Goal: Book appointment/travel/reservation

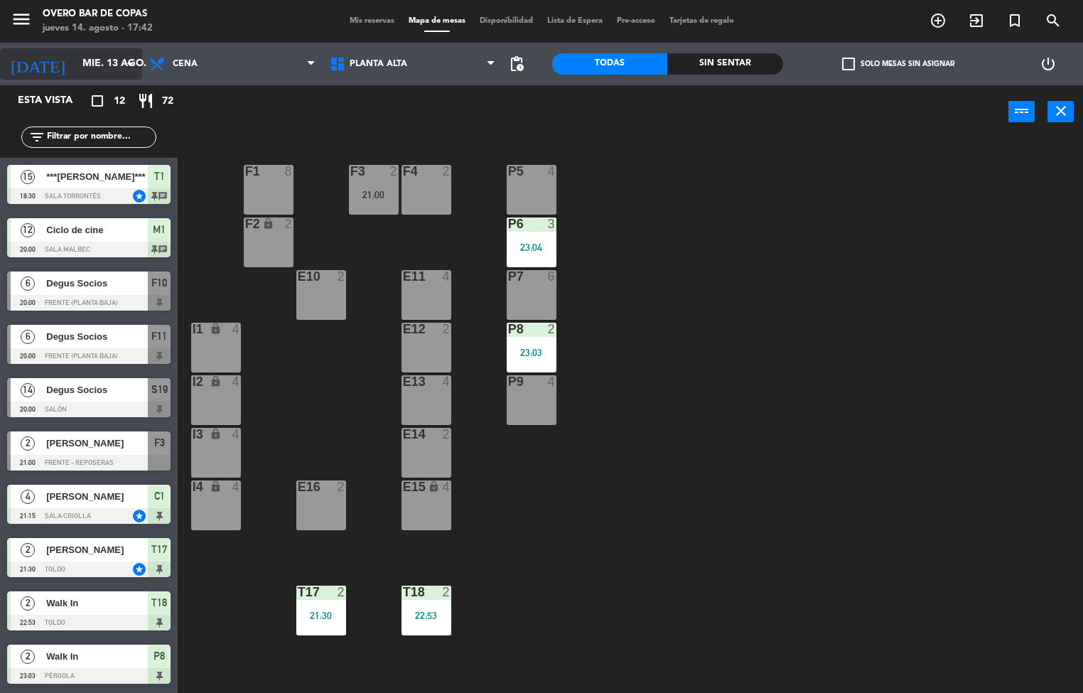
click at [75, 63] on input "mié. 13 ago." at bounding box center [142, 64] width 135 height 26
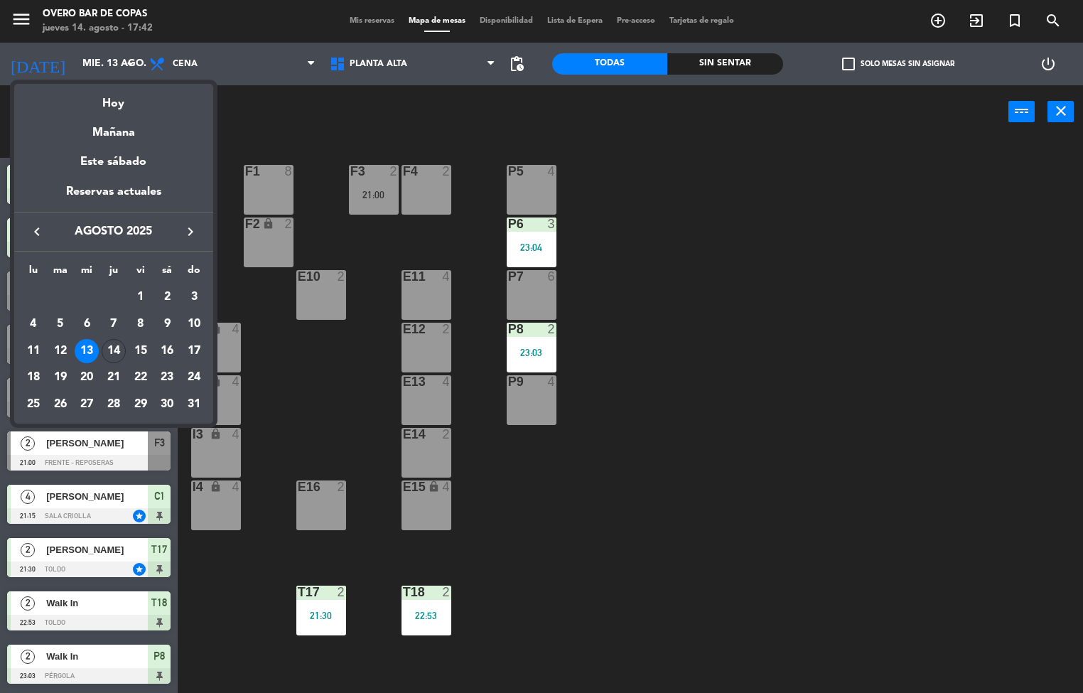
click at [812, 263] on div at bounding box center [541, 346] width 1083 height 693
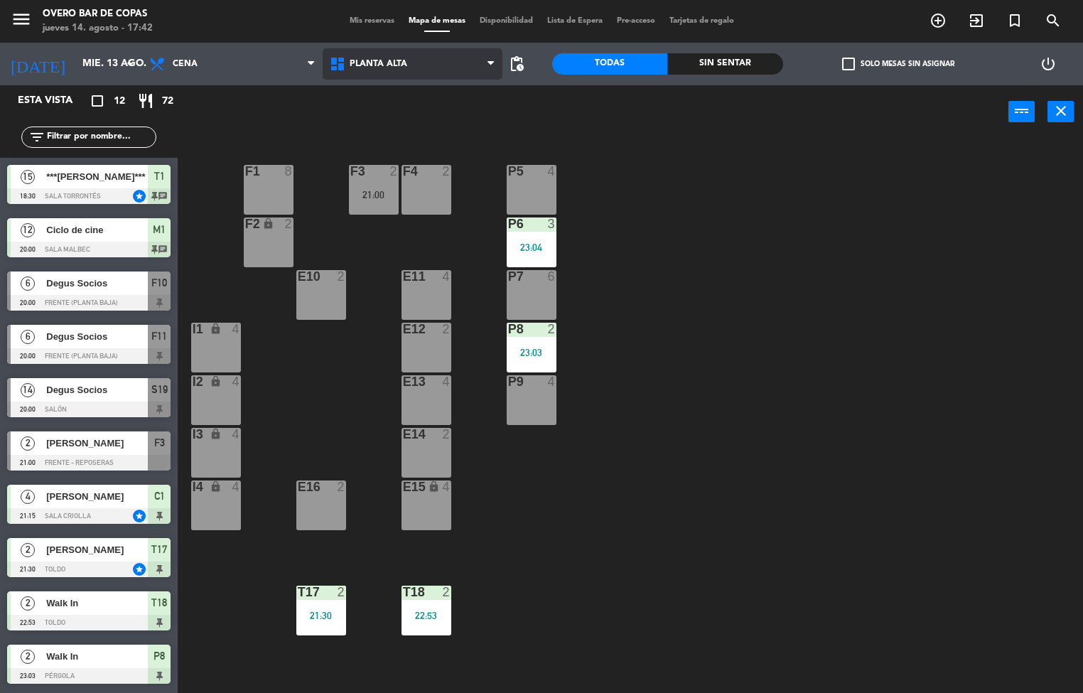
click at [348, 72] on span "Planta Alta" at bounding box center [413, 63] width 181 height 31
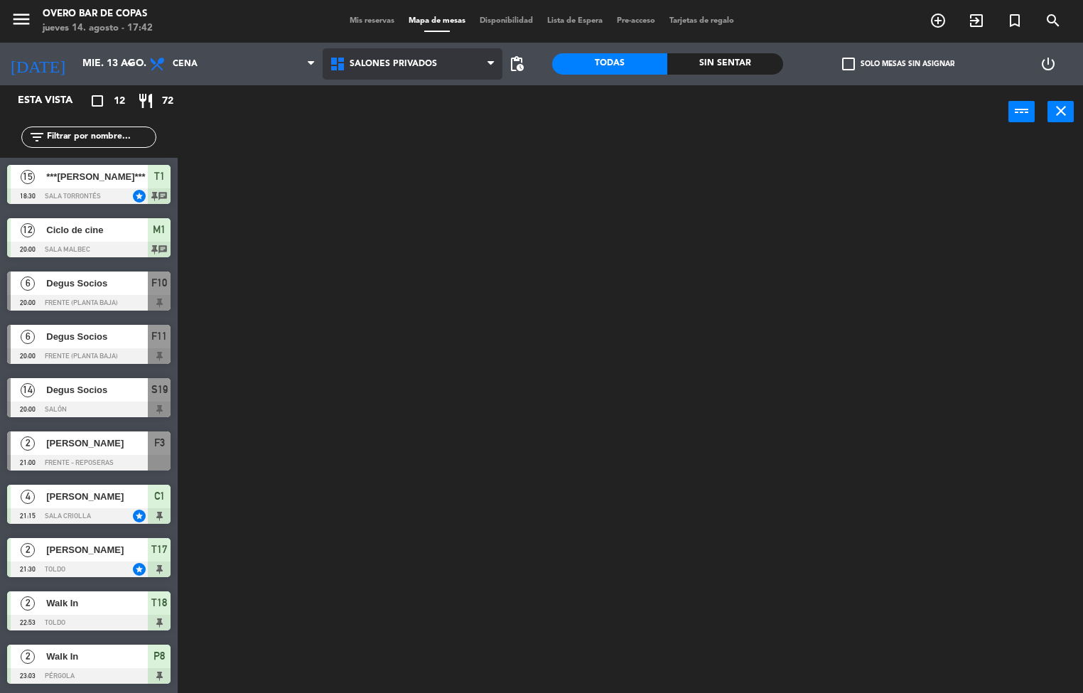
click at [409, 158] on ng-component "menu Overo Bar de Copas [DATE] 14. agosto - 17:42 Mis reservas Mapa de mesas Di…" at bounding box center [541, 347] width 1083 height 694
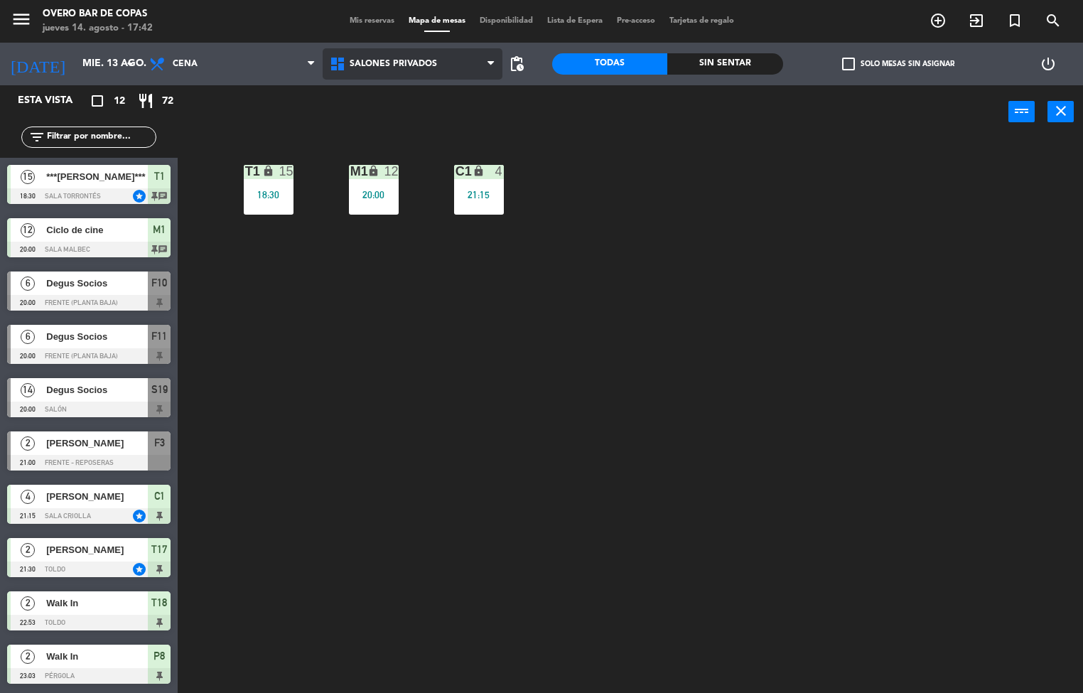
click at [404, 73] on span "Salones Privados" at bounding box center [413, 63] width 181 height 31
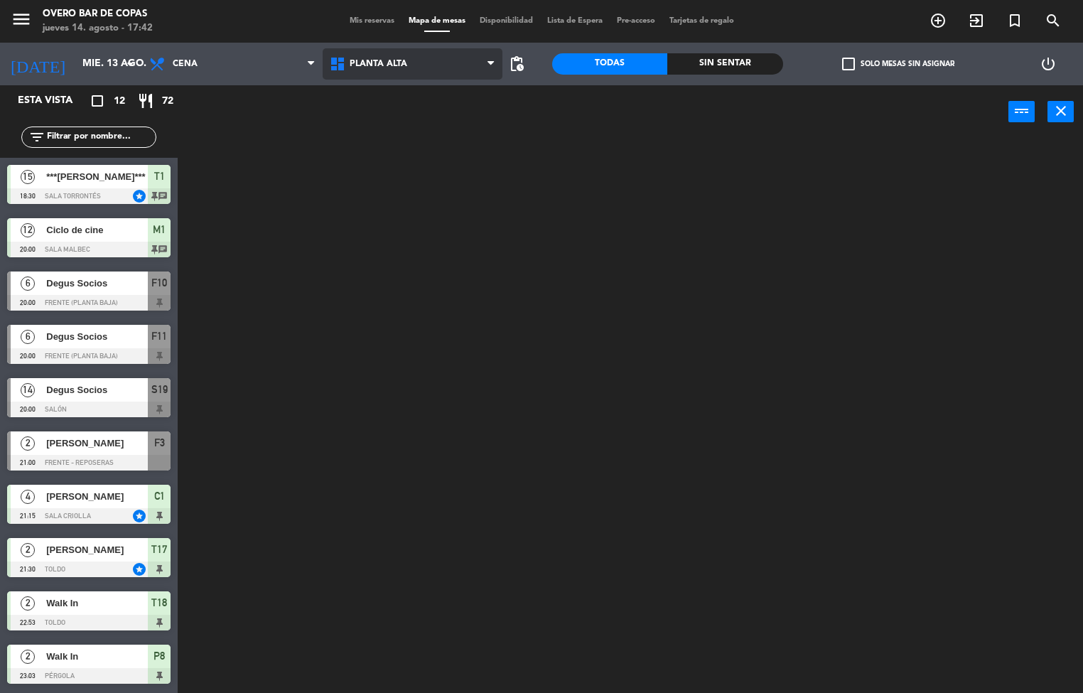
click at [405, 94] on ng-component "menu Overo Bar de Copas [DATE] 14. agosto - 17:42 Mis reservas Mapa de mesas Di…" at bounding box center [541, 347] width 1083 height 694
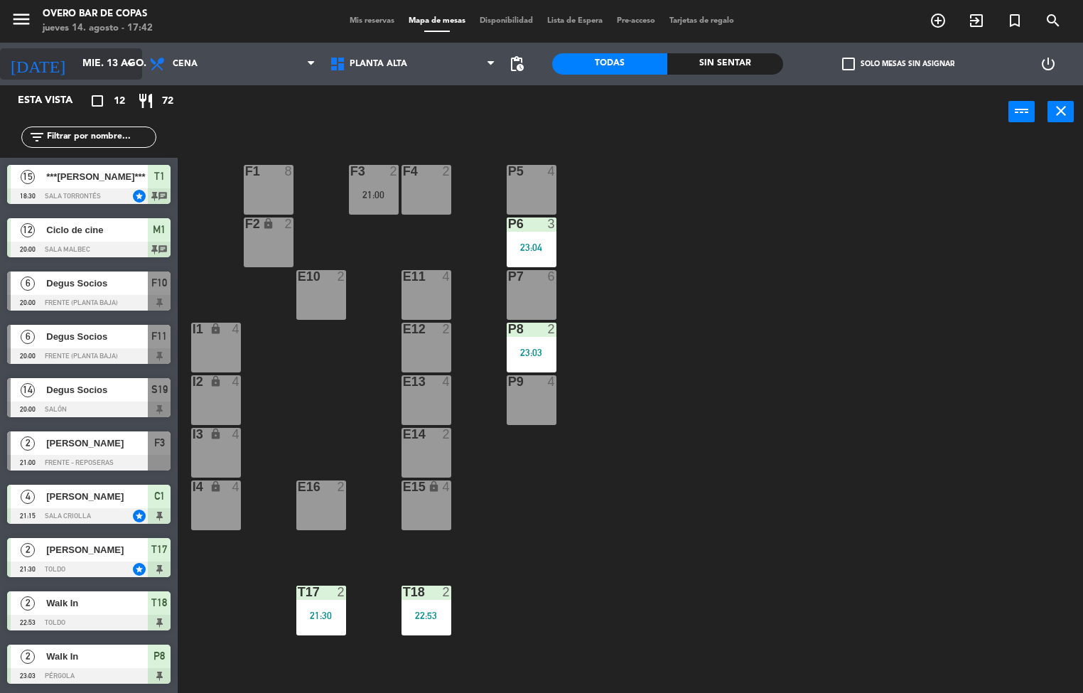
click at [81, 60] on input "mié. 13 ago." at bounding box center [142, 64] width 135 height 26
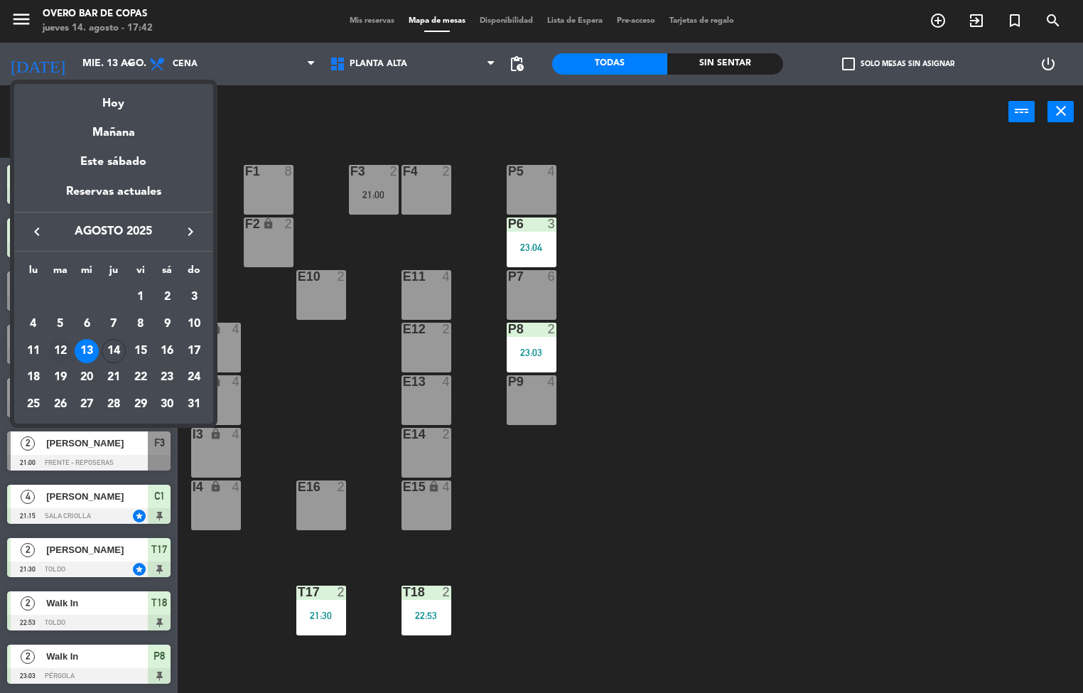
click at [69, 348] on div "12" at bounding box center [60, 351] width 24 height 24
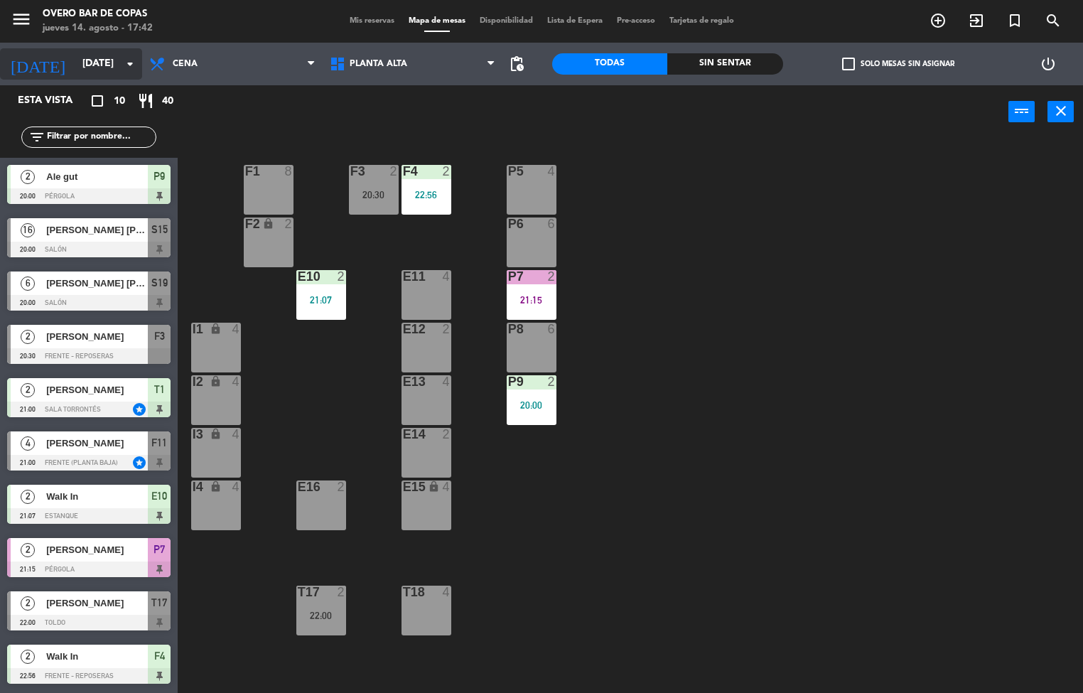
click at [122, 56] on icon "arrow_drop_down" at bounding box center [130, 63] width 17 height 17
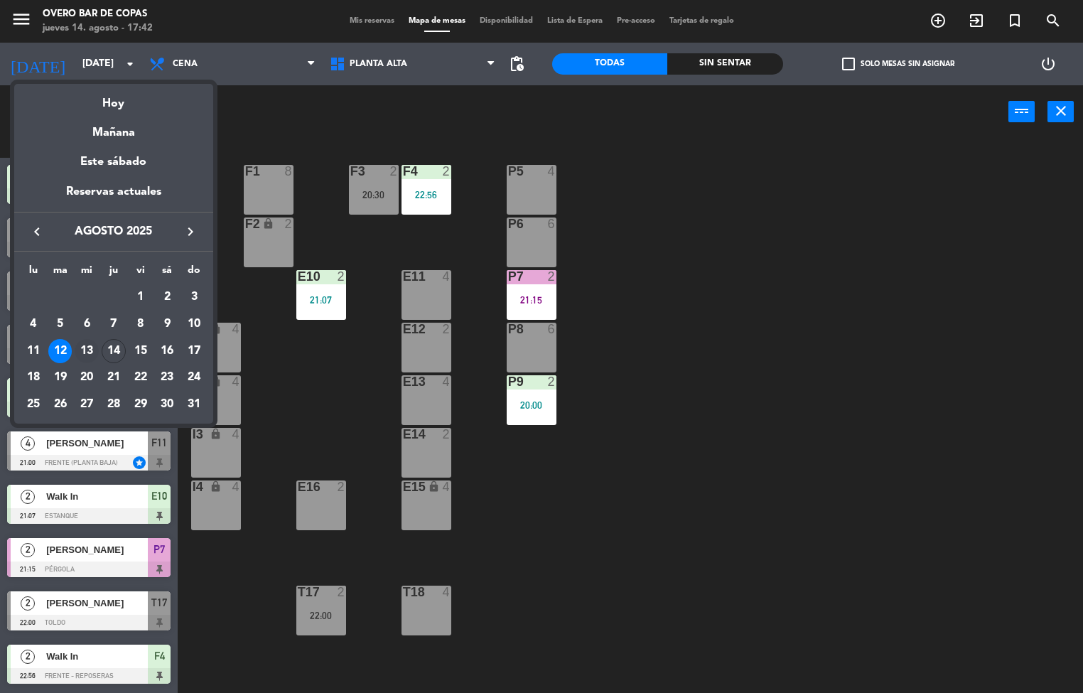
click at [85, 346] on div "13" at bounding box center [87, 351] width 24 height 24
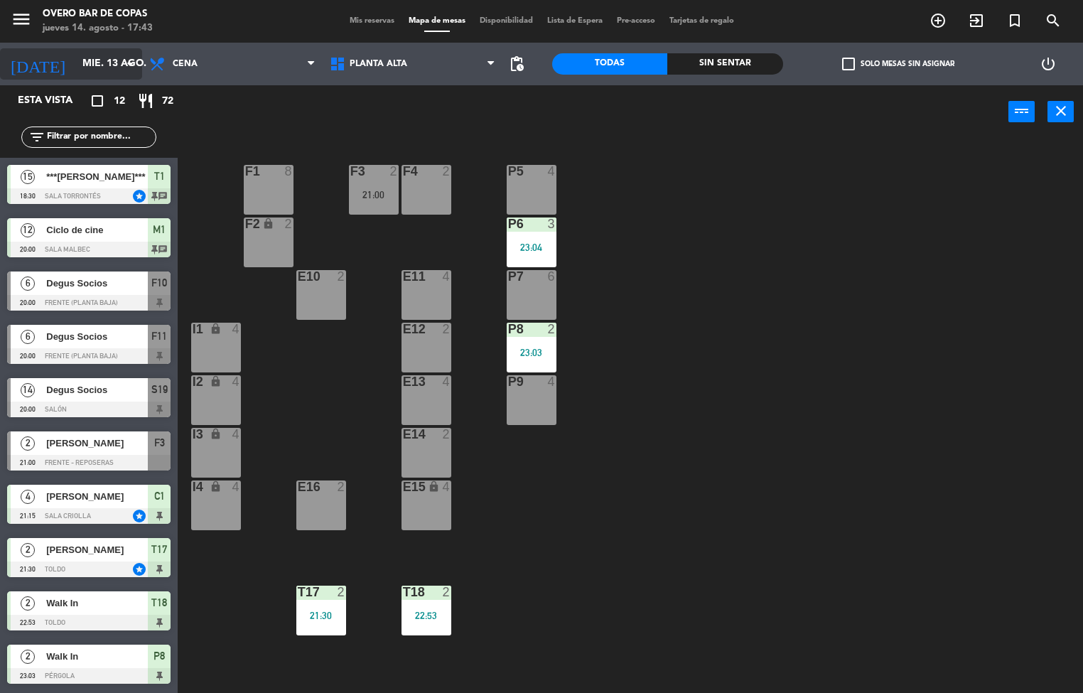
click at [107, 56] on input "mié. 13 ago." at bounding box center [142, 64] width 135 height 26
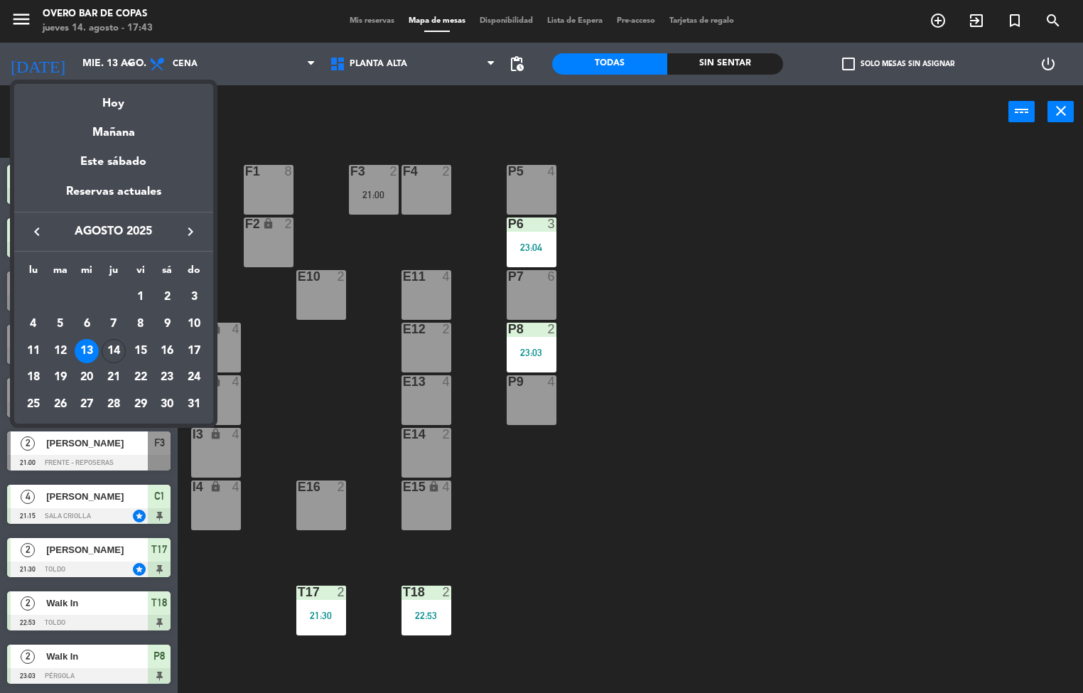
click at [117, 352] on div "14" at bounding box center [114, 351] width 24 height 24
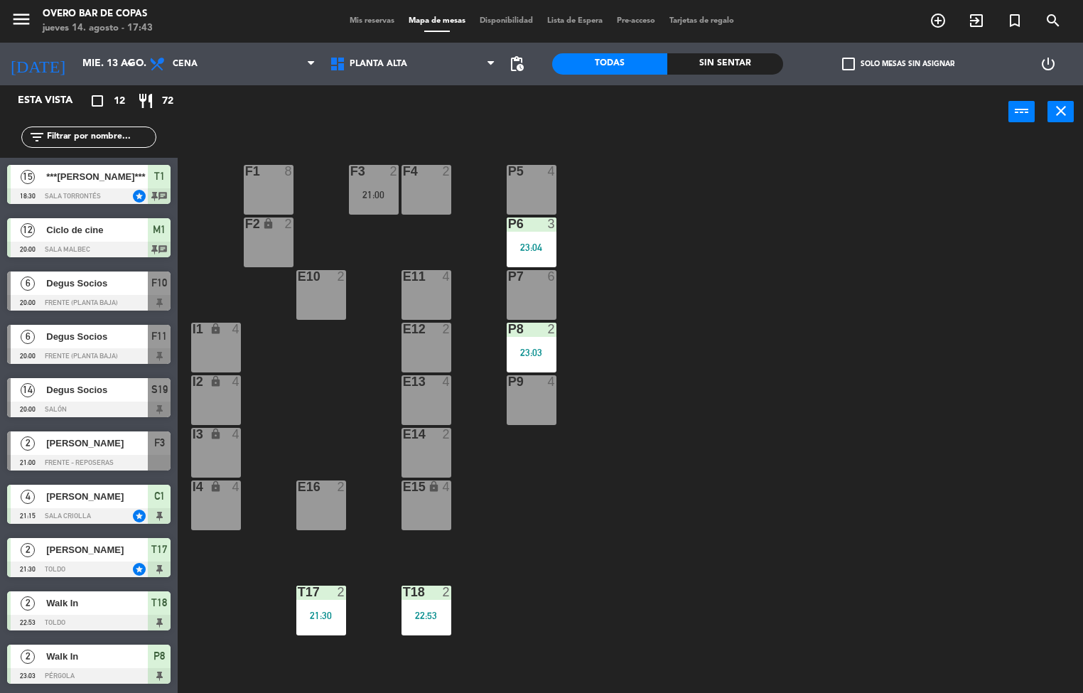
type input "jue. 14 ago."
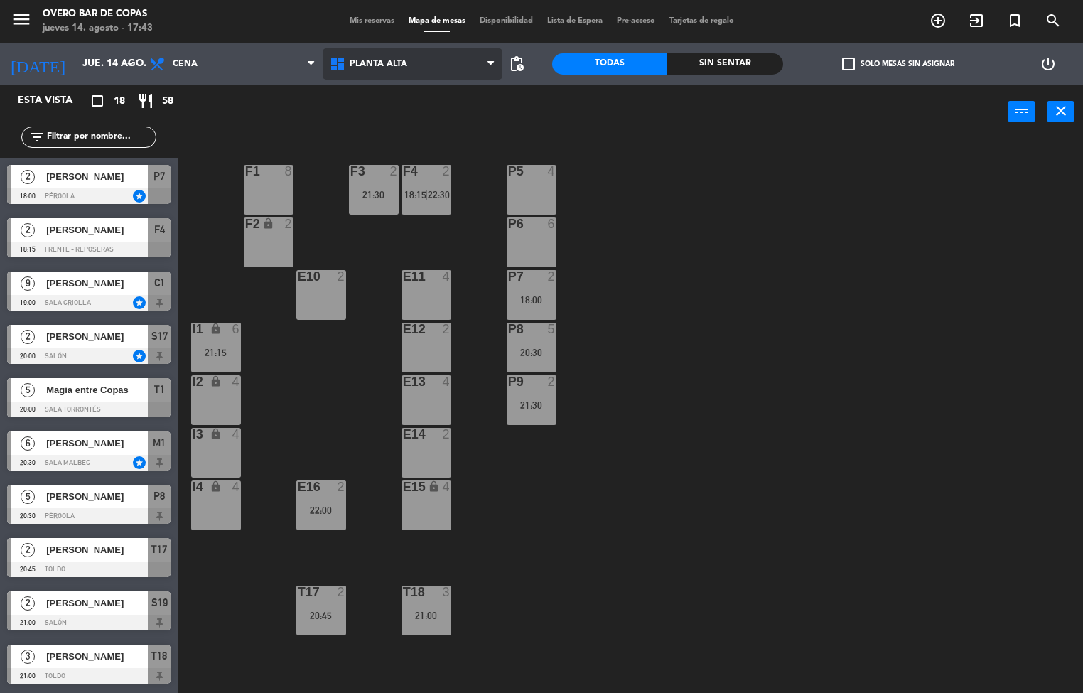
click at [341, 75] on span "Planta Alta" at bounding box center [413, 63] width 181 height 31
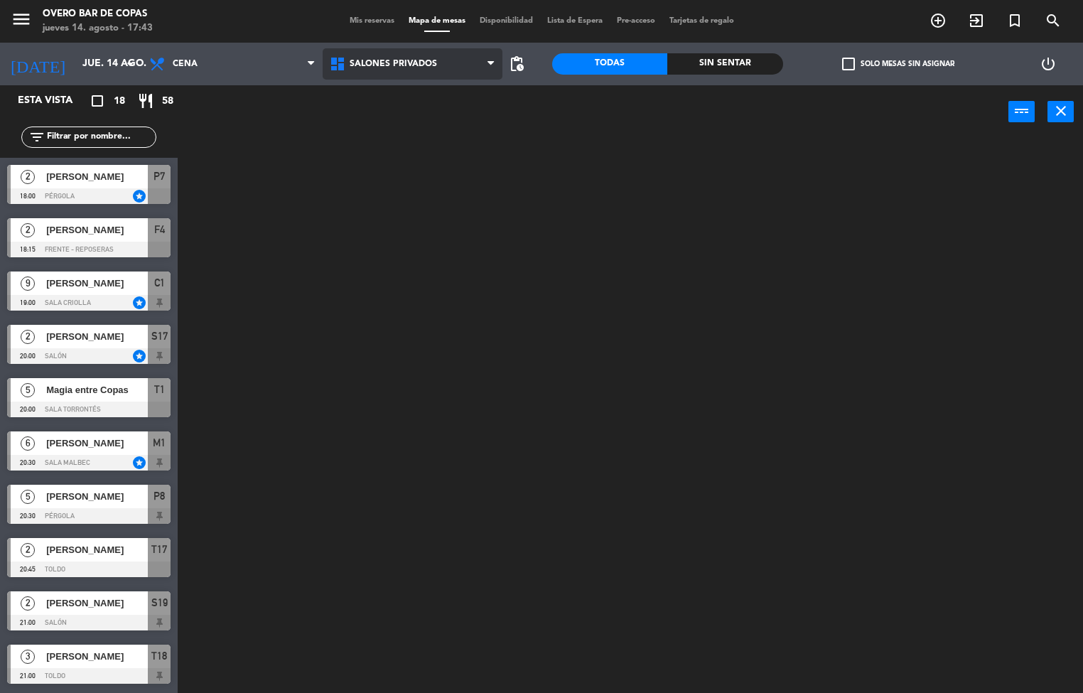
click at [375, 150] on ng-component "menu Overo Bar de Copas [DATE] 14. agosto - 17:43 Mis reservas Mapa de mesas Di…" at bounding box center [541, 347] width 1083 height 694
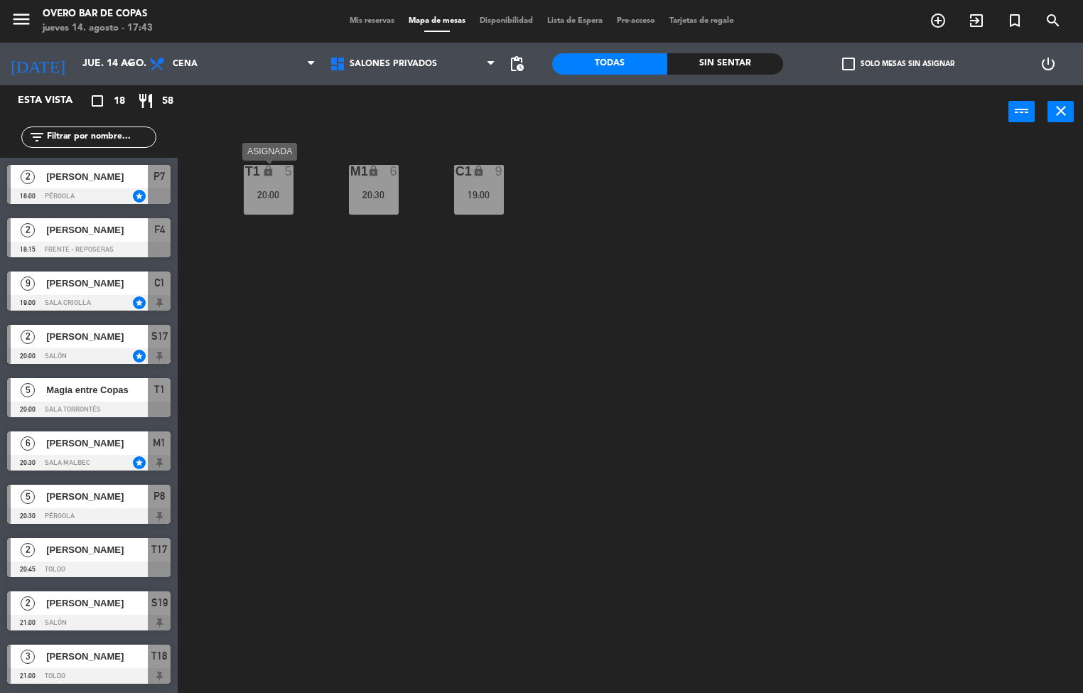
click at [271, 177] on div "lock" at bounding box center [268, 172] width 23 height 14
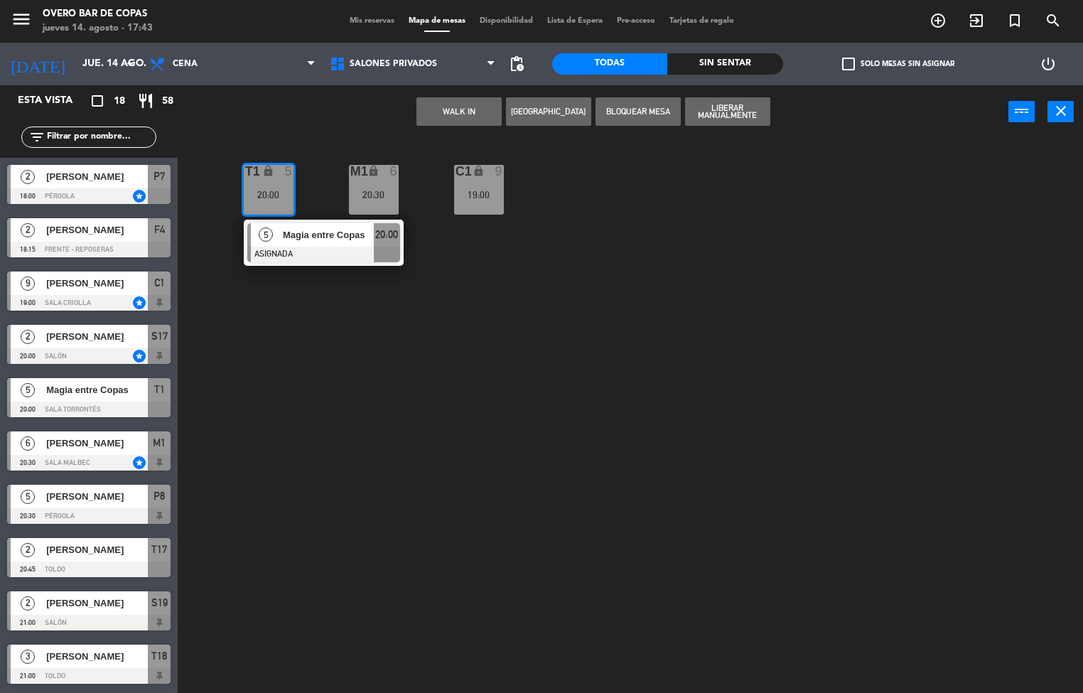
drag, startPoint x: 311, startPoint y: 316, endPoint x: 341, endPoint y: 241, distance: 80.4
click at [316, 301] on div "T1 lock 5 20:00 5 Magia entre Copas ASIGNADA 20:00 M1 lock 6 20:30 C1 lock 9 19…" at bounding box center [635, 416] width 895 height 554
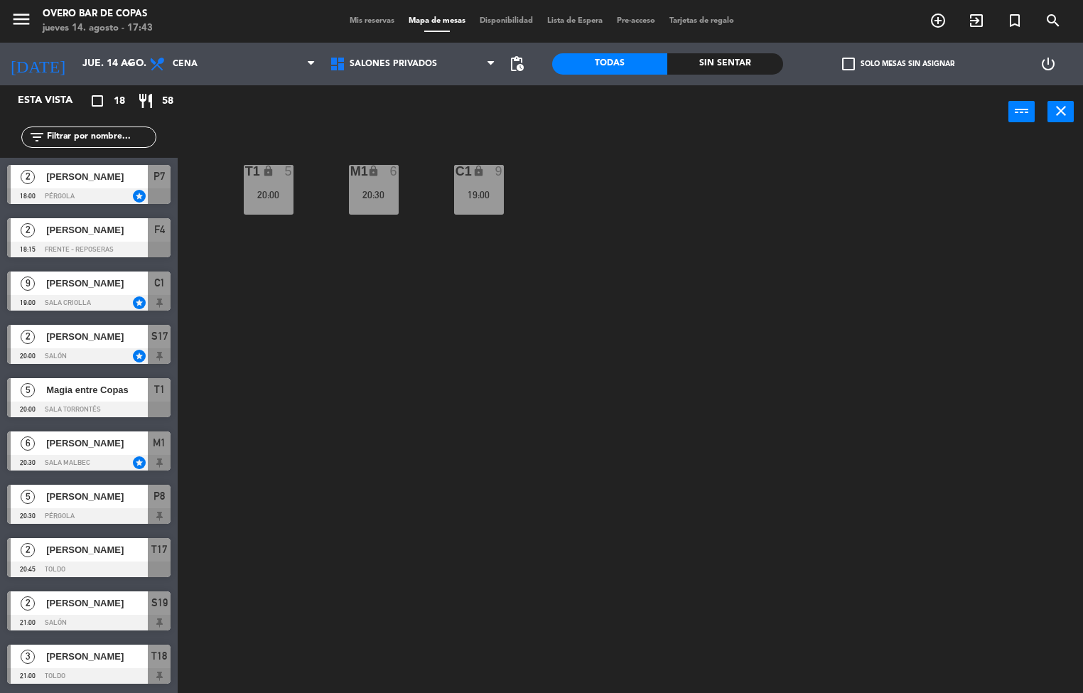
click at [264, 196] on div "20:00" at bounding box center [269, 195] width 50 height 10
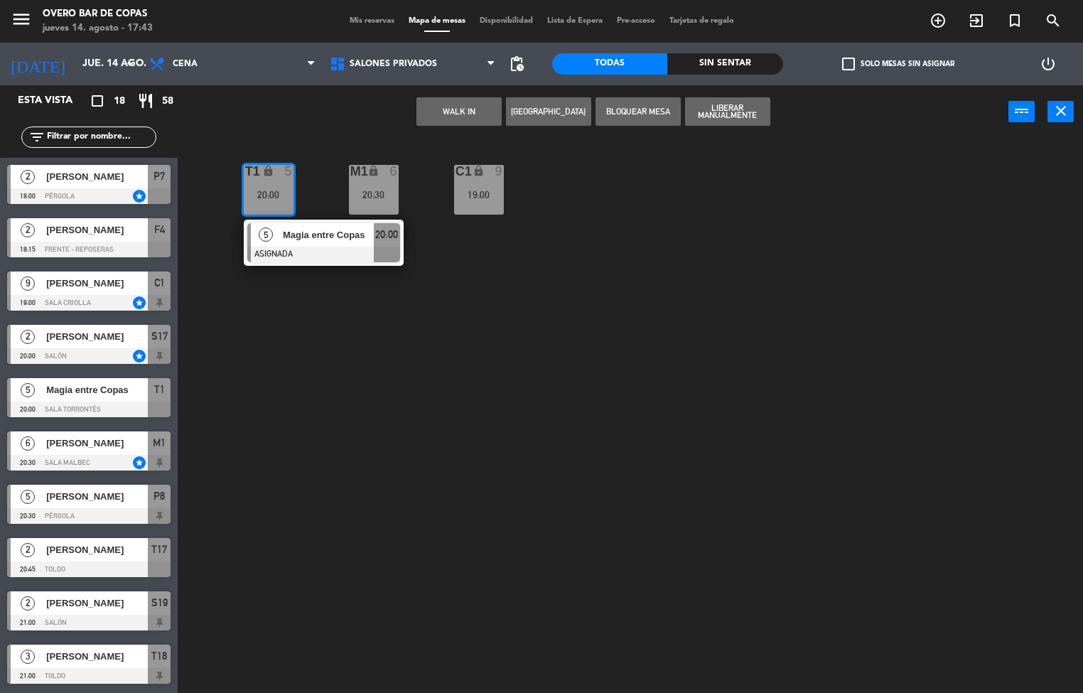
drag, startPoint x: 263, startPoint y: 327, endPoint x: 289, endPoint y: 290, distance: 45.0
click at [265, 322] on div "T1 lock 5 20:00 5 Magia entre Copas ASIGNADA 20:00 M1 lock 6 20:30 C1 lock 9 19…" at bounding box center [635, 416] width 895 height 554
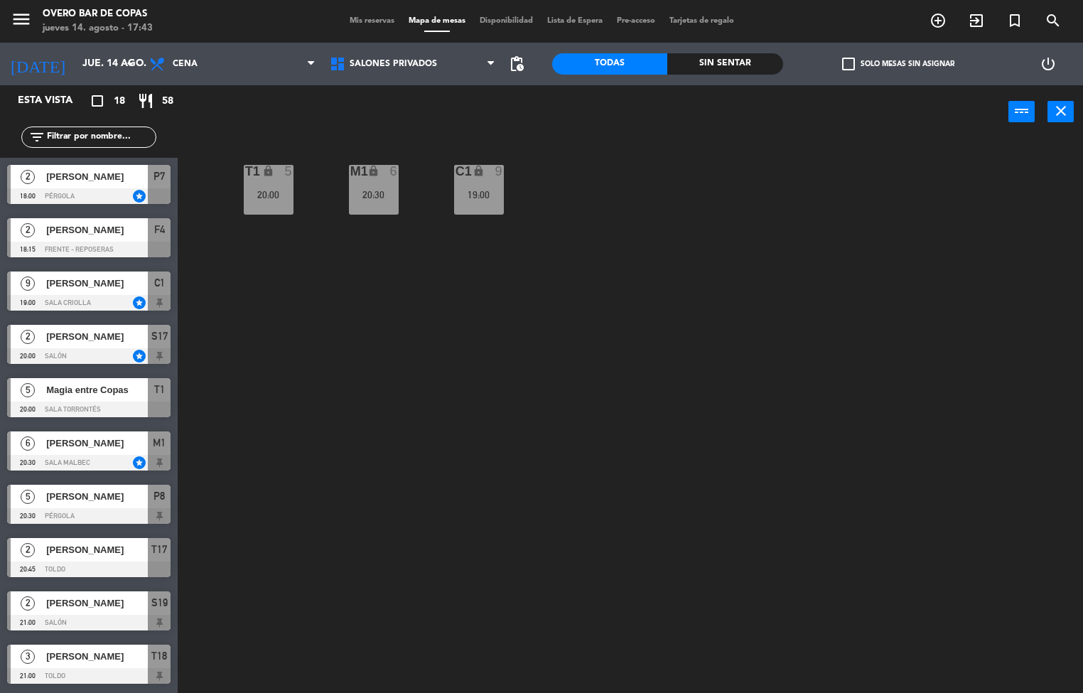
click at [375, 177] on div "lock" at bounding box center [373, 172] width 23 height 14
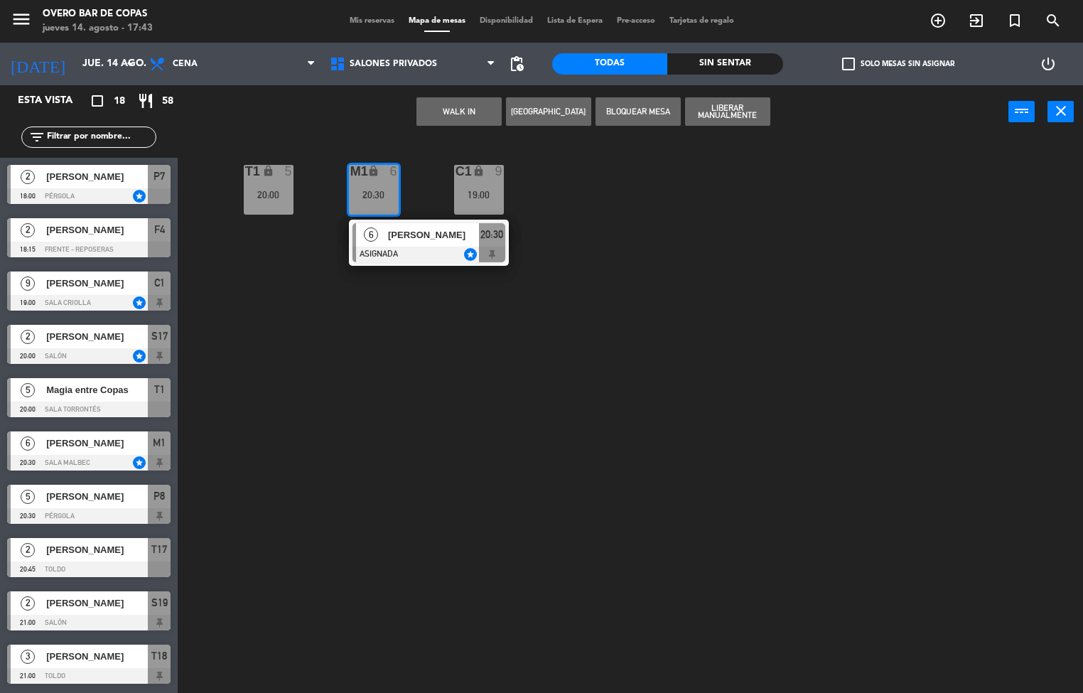
click at [344, 329] on div "T1 lock 5 20:00 M1 lock 6 20:30 6 [PERSON_NAME] ASIGNADA star 20:30 C1 lock 9 1…" at bounding box center [635, 416] width 895 height 554
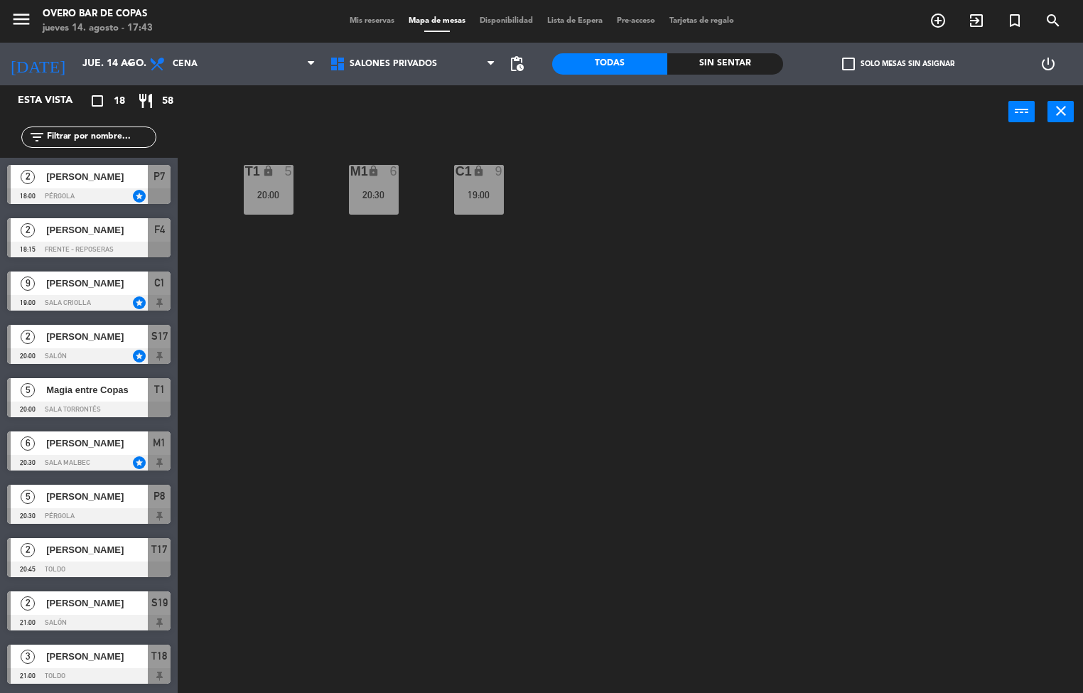
click at [246, 171] on div "T1" at bounding box center [245, 171] width 1 height 13
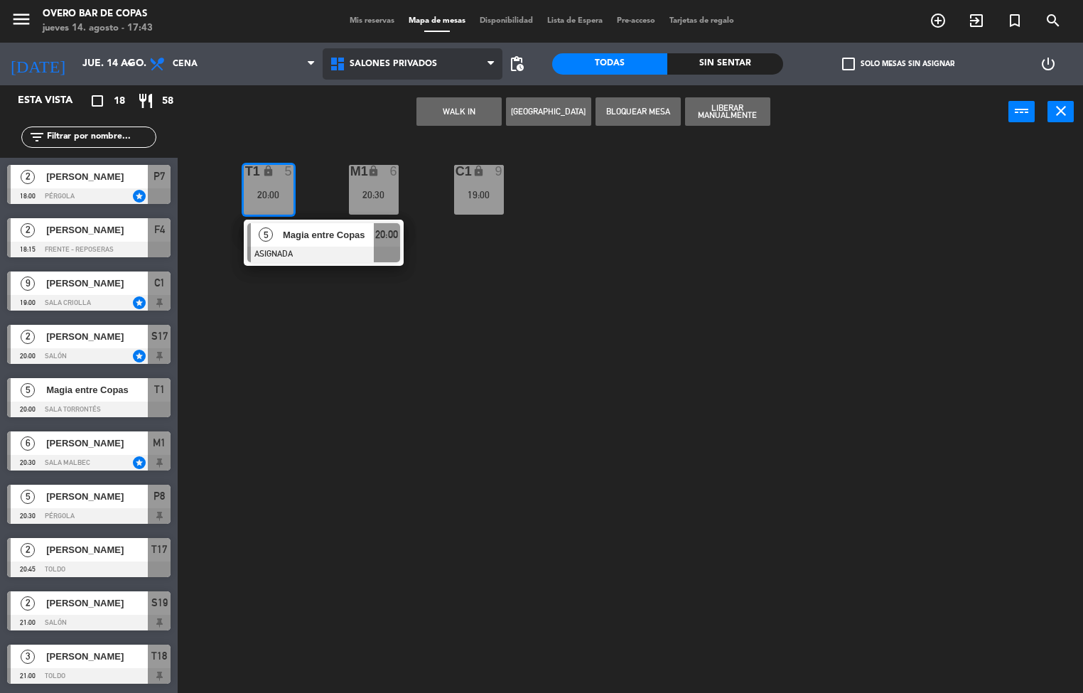
click at [370, 75] on span "Salones Privados" at bounding box center [413, 63] width 181 height 31
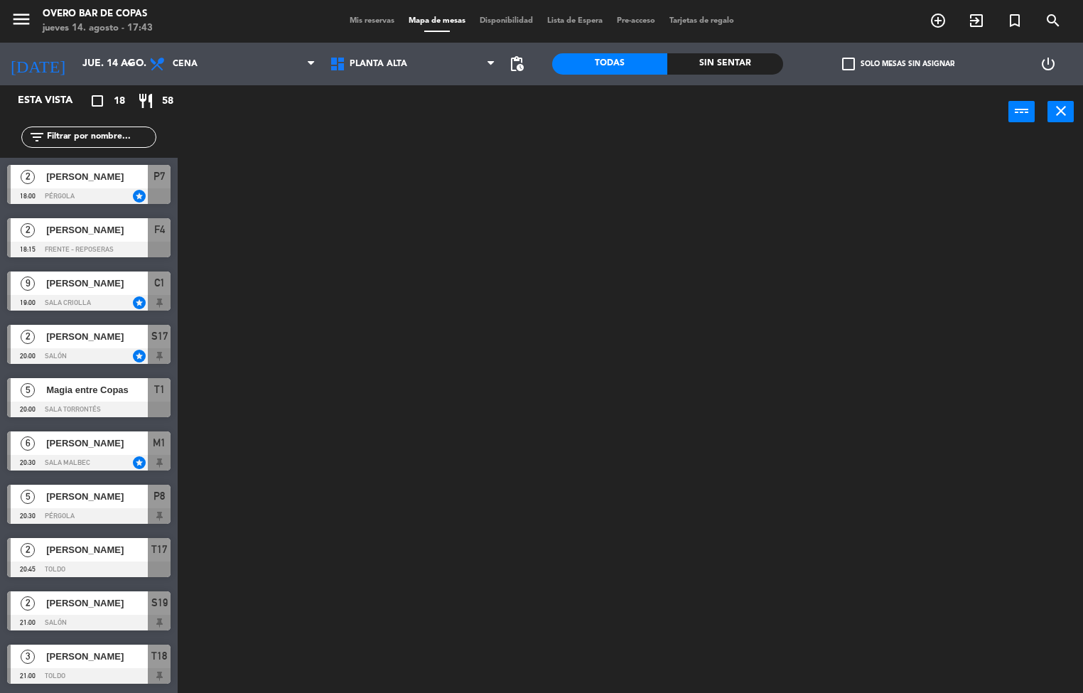
click at [388, 101] on ng-component "menu Overo Bar de Copas [DATE] 14. agosto - 17:43 Mis reservas Mapa de mesas Di…" at bounding box center [541, 347] width 1083 height 694
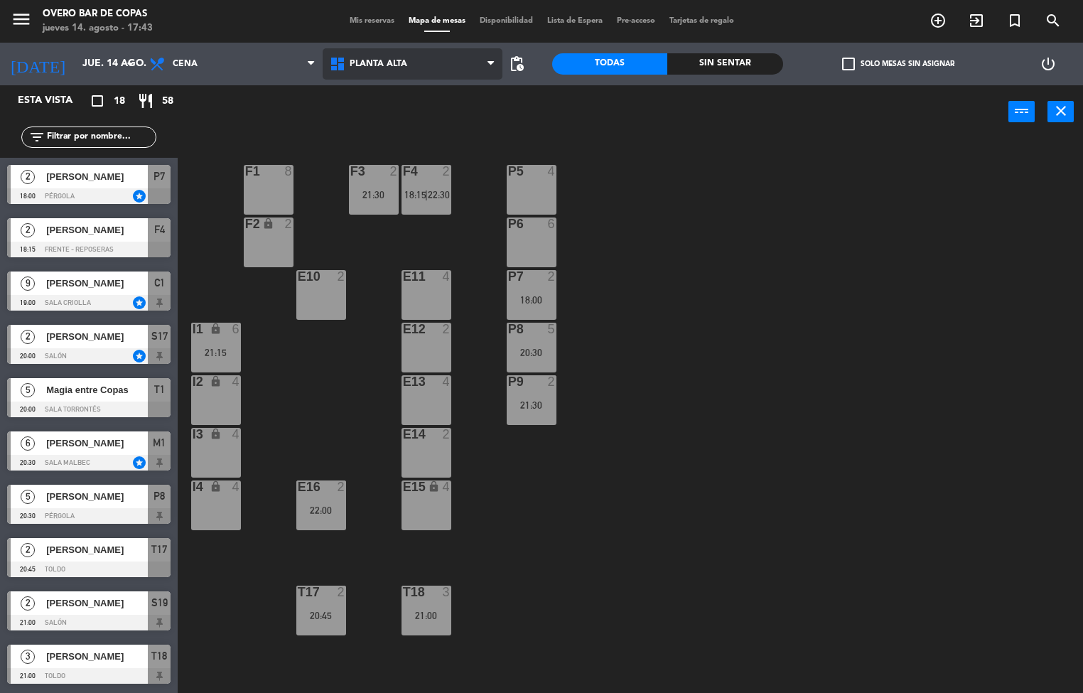
click at [418, 65] on span "Planta Alta" at bounding box center [413, 63] width 181 height 31
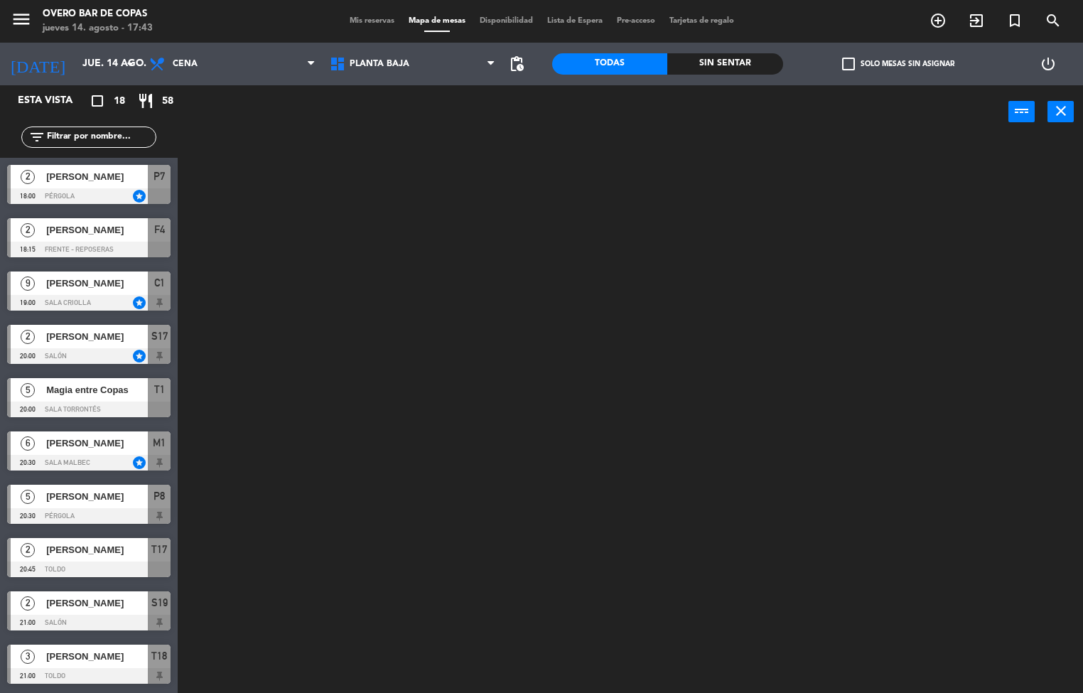
click at [431, 124] on ng-component "menu Overo Bar de Copas [DATE] 14. agosto - 17:43 Mis reservas Mapa de mesas Di…" at bounding box center [541, 347] width 1083 height 694
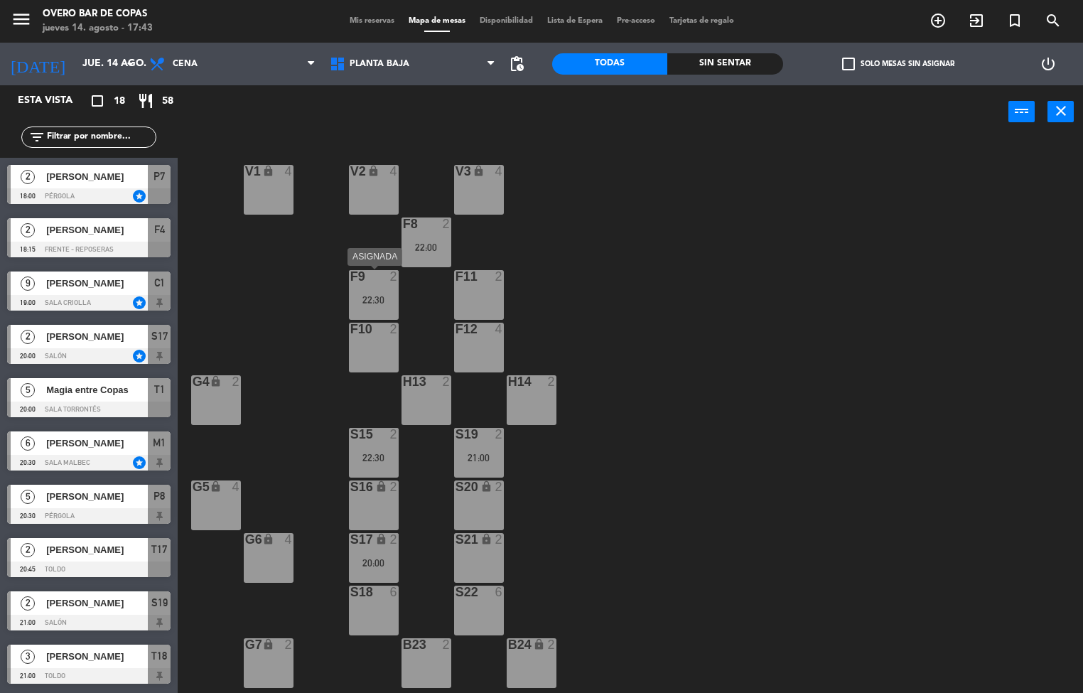
click at [351, 282] on div "F9" at bounding box center [350, 276] width 1 height 13
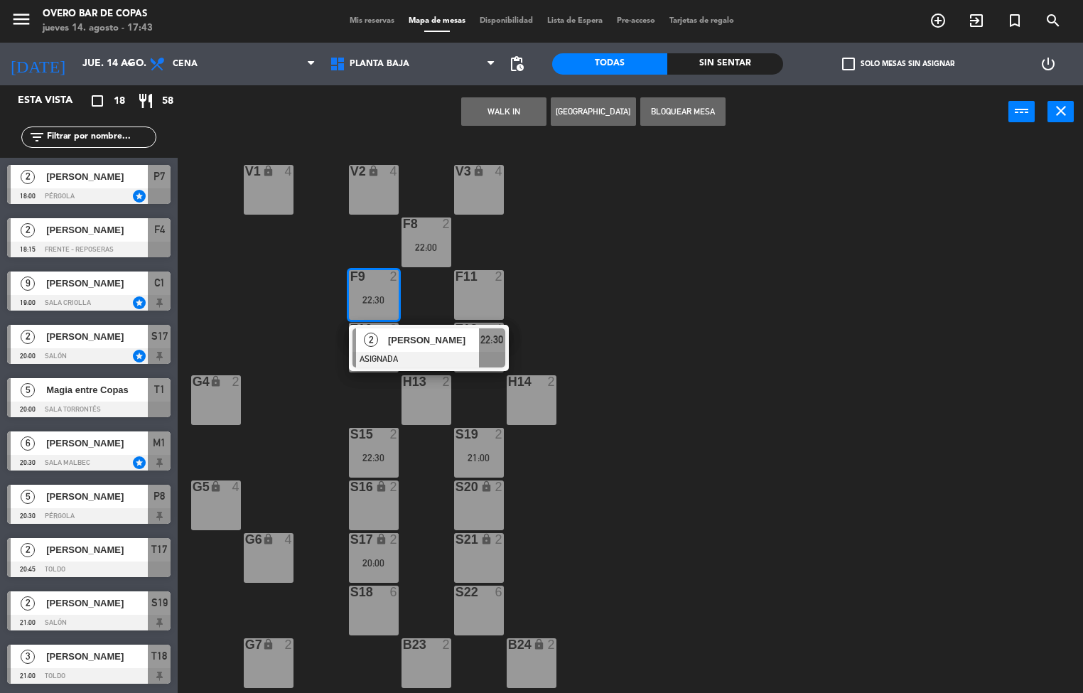
click at [467, 510] on div "S20 lock 2" at bounding box center [479, 505] width 50 height 50
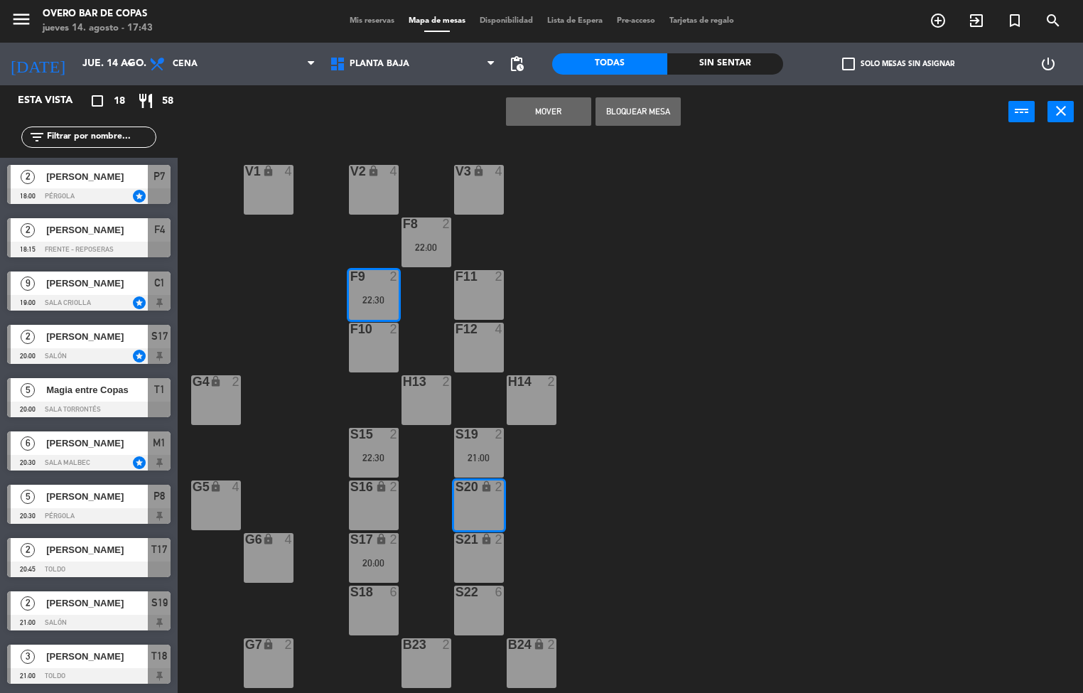
click at [638, 455] on div "V1 lock 4 V2 lock 4 V3 lock 4 F8 2 22:00 F9 2 22:30 F11 2 F10 2 F12 4 G4 lock 2…" at bounding box center [635, 416] width 895 height 554
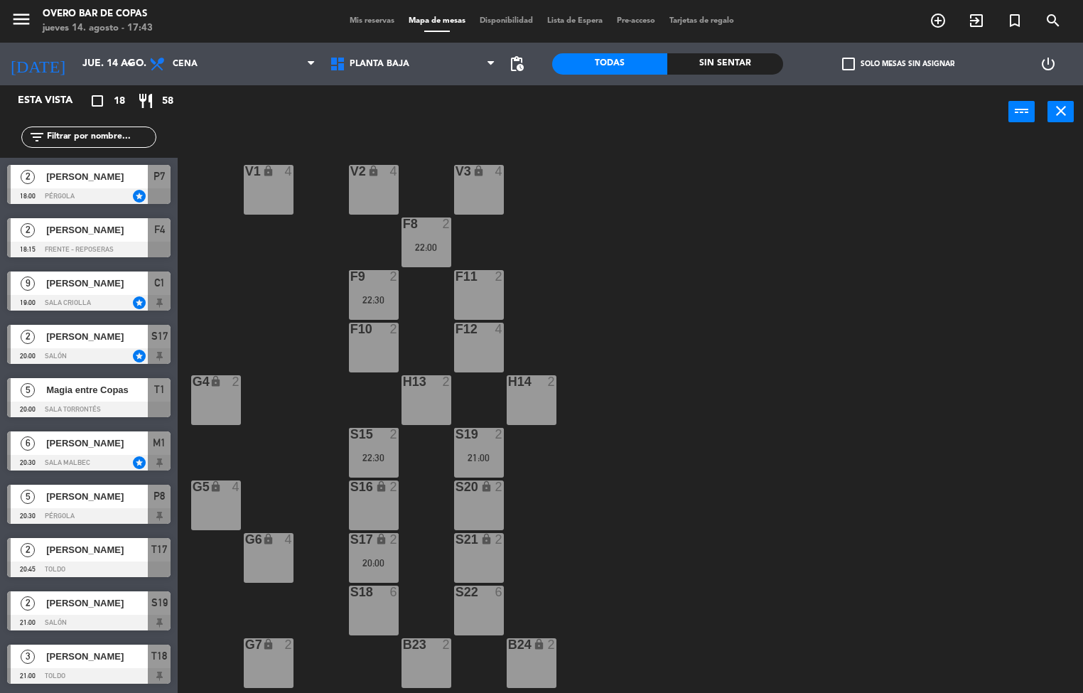
click at [406, 242] on div "22:00" at bounding box center [427, 247] width 50 height 10
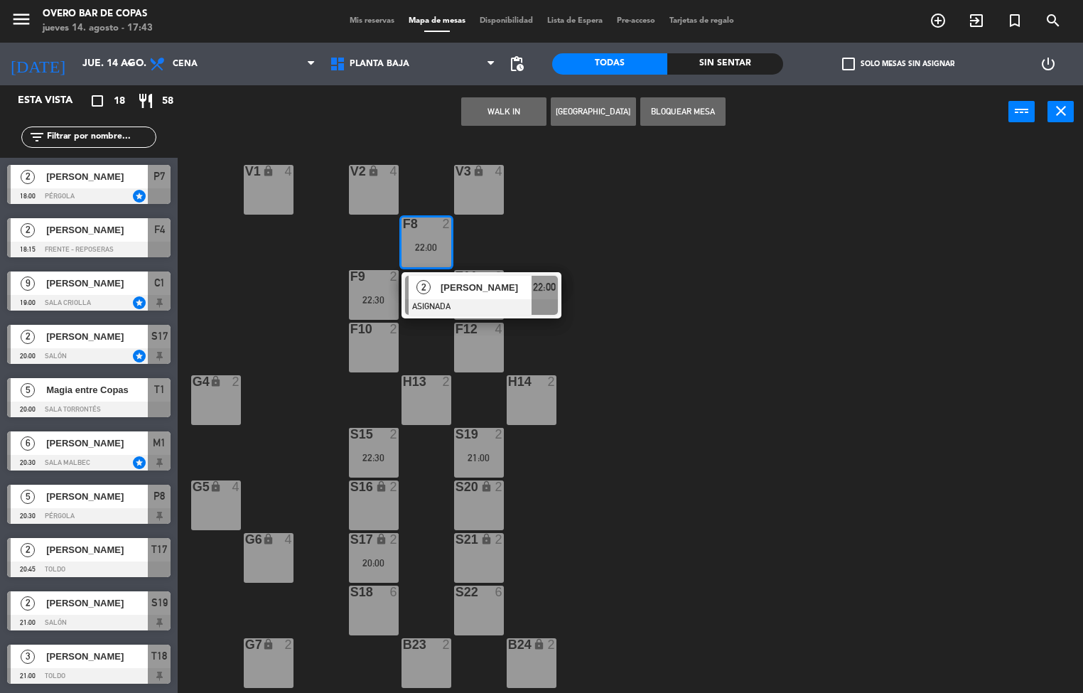
click at [493, 547] on div "2" at bounding box center [501, 540] width 23 height 14
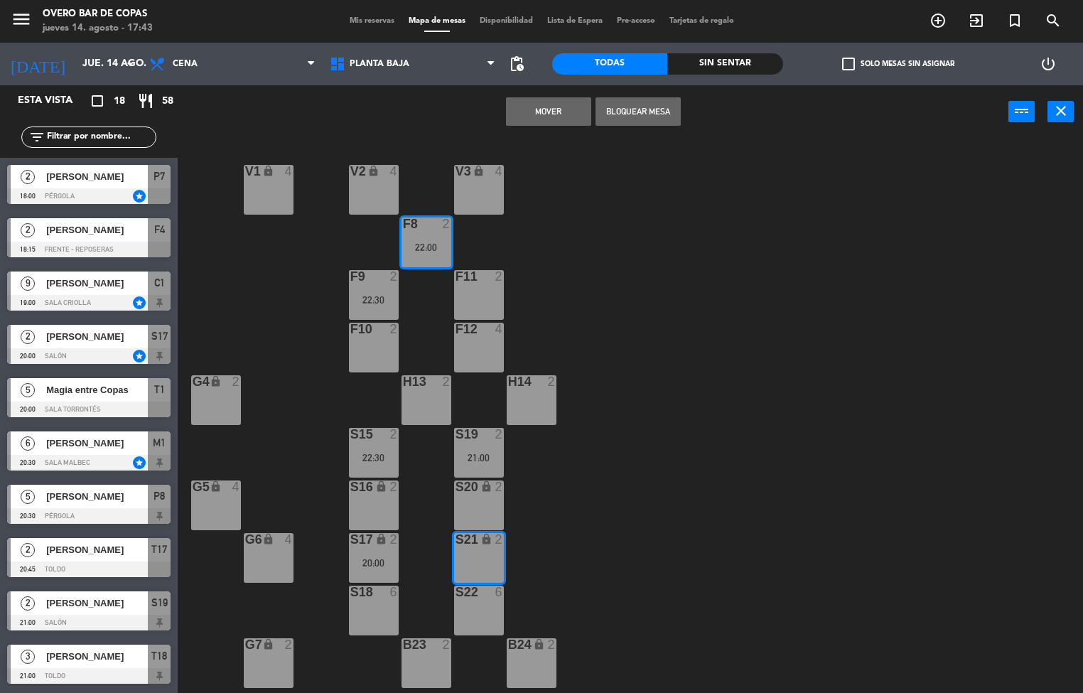
click at [536, 112] on button "Mover" at bounding box center [548, 111] width 85 height 28
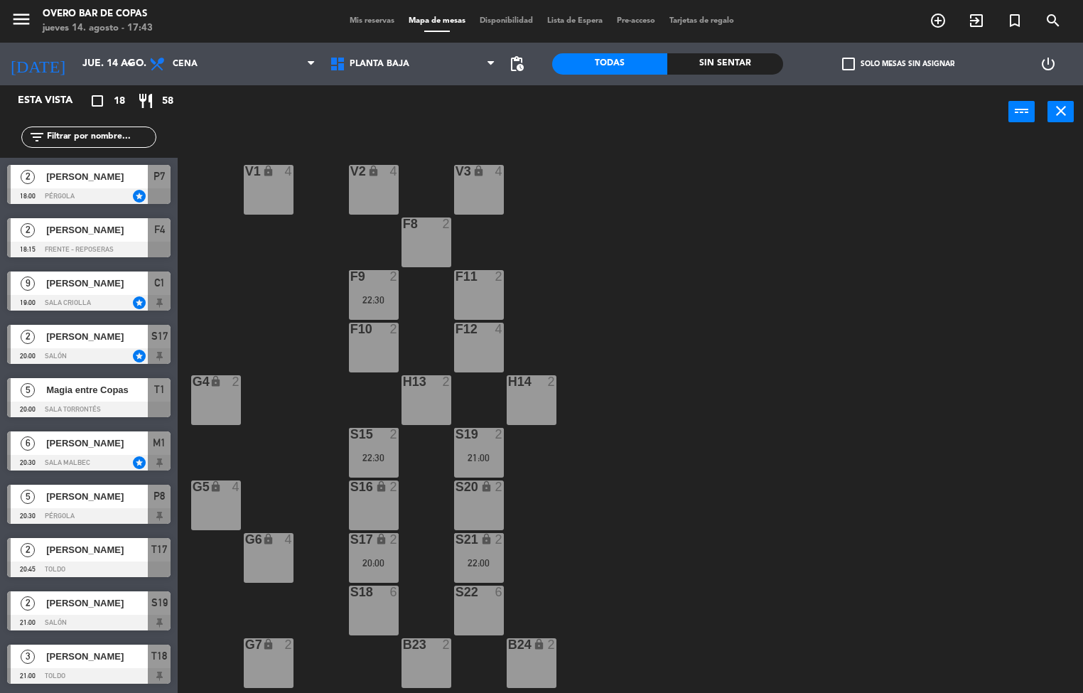
click at [267, 554] on div "G6 lock 4" at bounding box center [269, 558] width 50 height 50
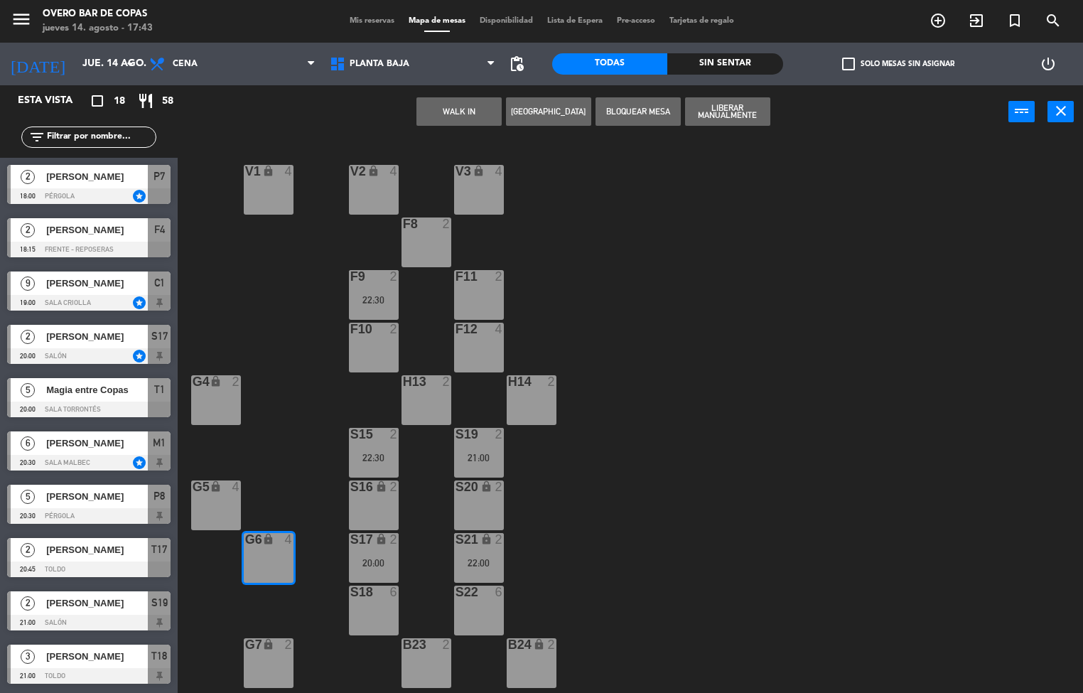
click at [601, 173] on div "V1 lock 4 V2 lock 4 V3 lock 4 F8 2 F9 2 22:30 F11 2 F10 2 F12 4 G4 lock 2 H13 2…" at bounding box center [635, 416] width 895 height 554
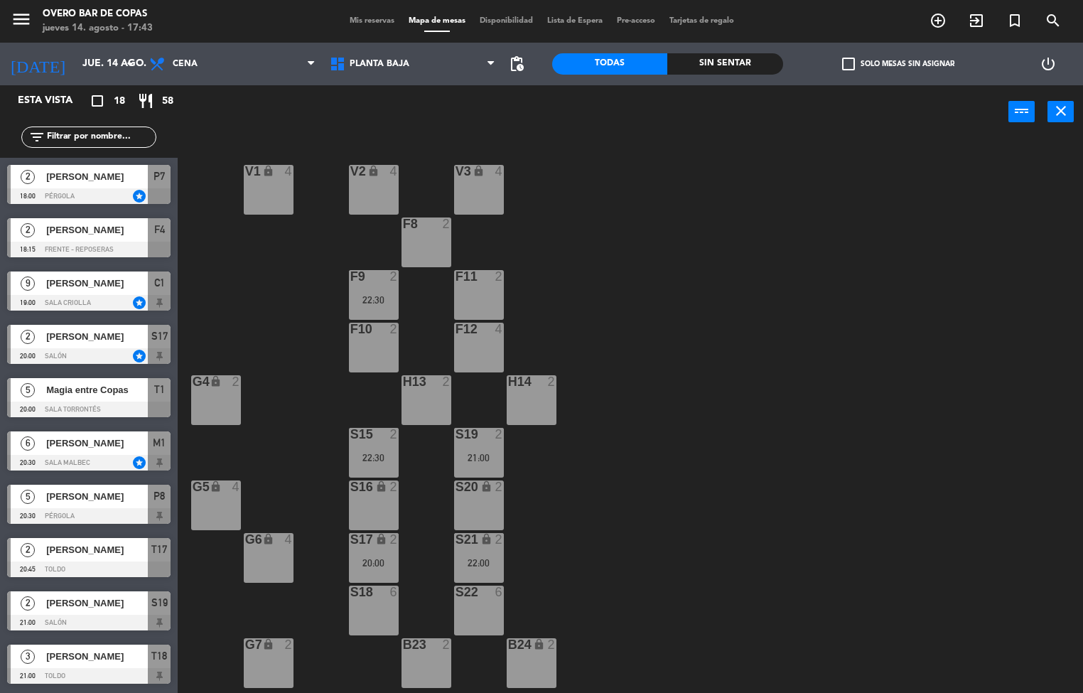
click at [387, 280] on div "2" at bounding box center [396, 276] width 23 height 13
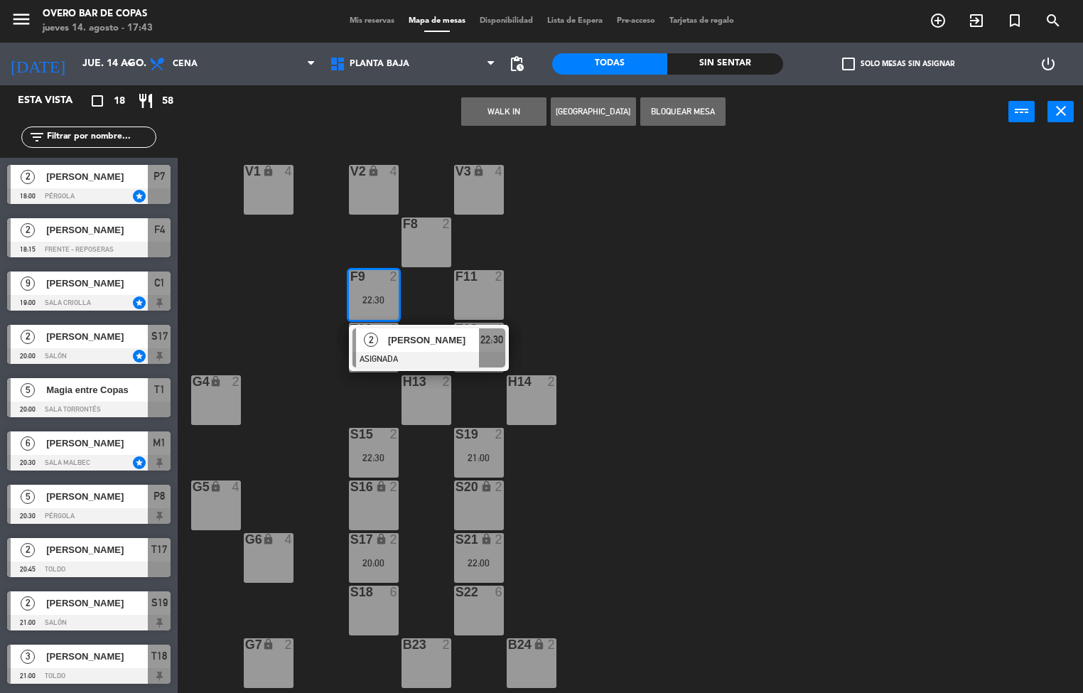
click at [272, 549] on div "G6 lock 4" at bounding box center [269, 558] width 50 height 50
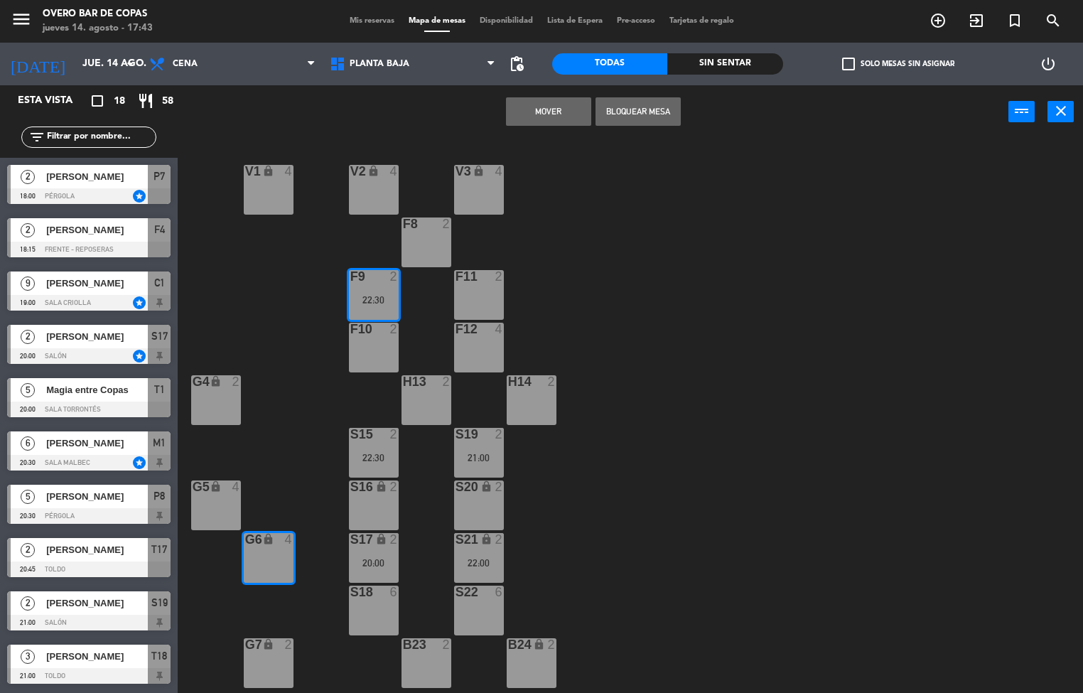
click at [546, 119] on button "Mover" at bounding box center [548, 111] width 85 height 28
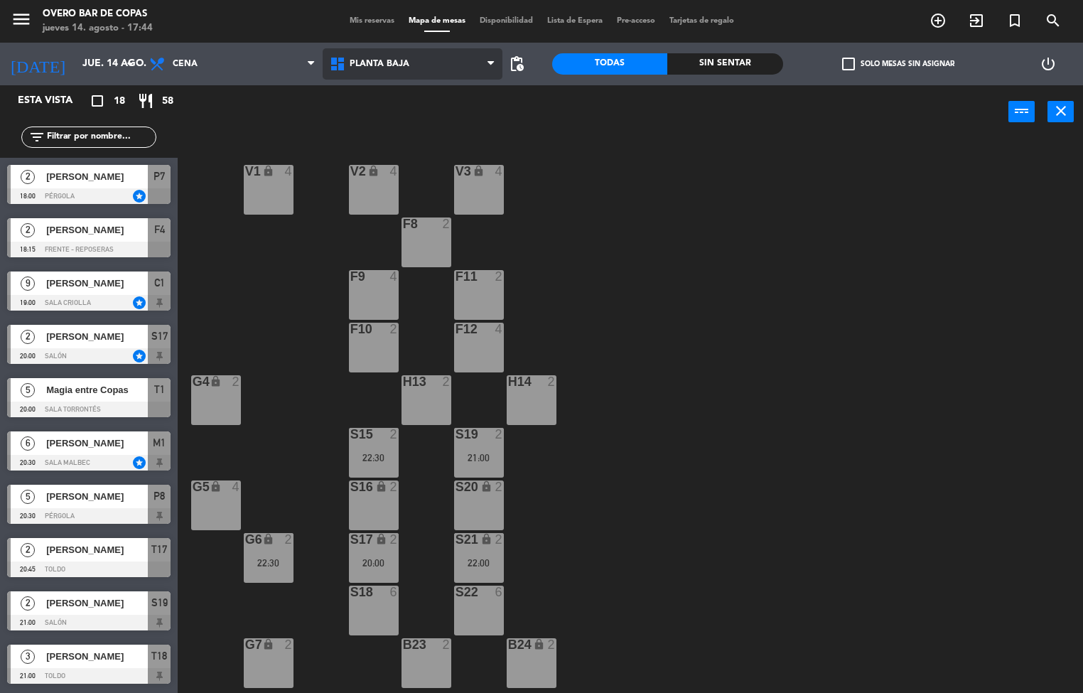
click at [343, 79] on span "Planta Baja" at bounding box center [413, 63] width 181 height 31
click at [574, 161] on div "V1 lock 4 V2 lock 4 V3 lock 4 F8 2 F9 4 F11 2 F10 2 F12 4 G4 lock 2 H13 2 H14 2…" at bounding box center [635, 416] width 895 height 554
drag, startPoint x: 380, startPoint y: 64, endPoint x: 402, endPoint y: 68, distance: 21.7
click at [390, 64] on span "Planta Baja" at bounding box center [380, 64] width 60 height 10
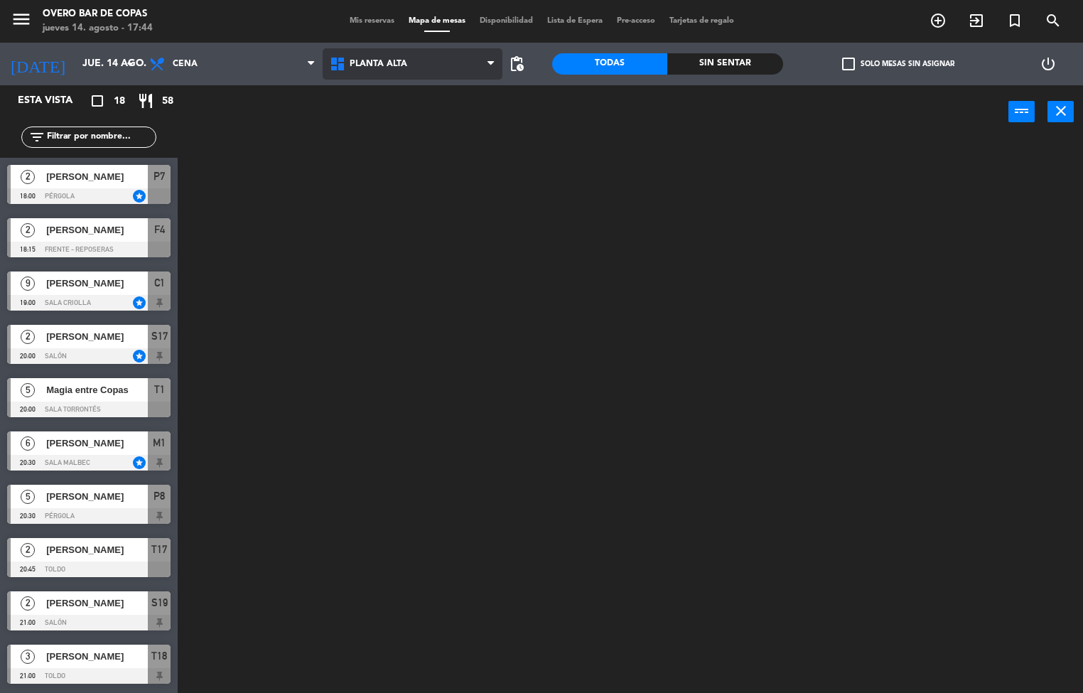
click at [418, 97] on ng-component "menu Overo Bar de Copas [DATE] 14. agosto - 17:44 Mis reservas Mapa de mesas Di…" at bounding box center [541, 347] width 1083 height 694
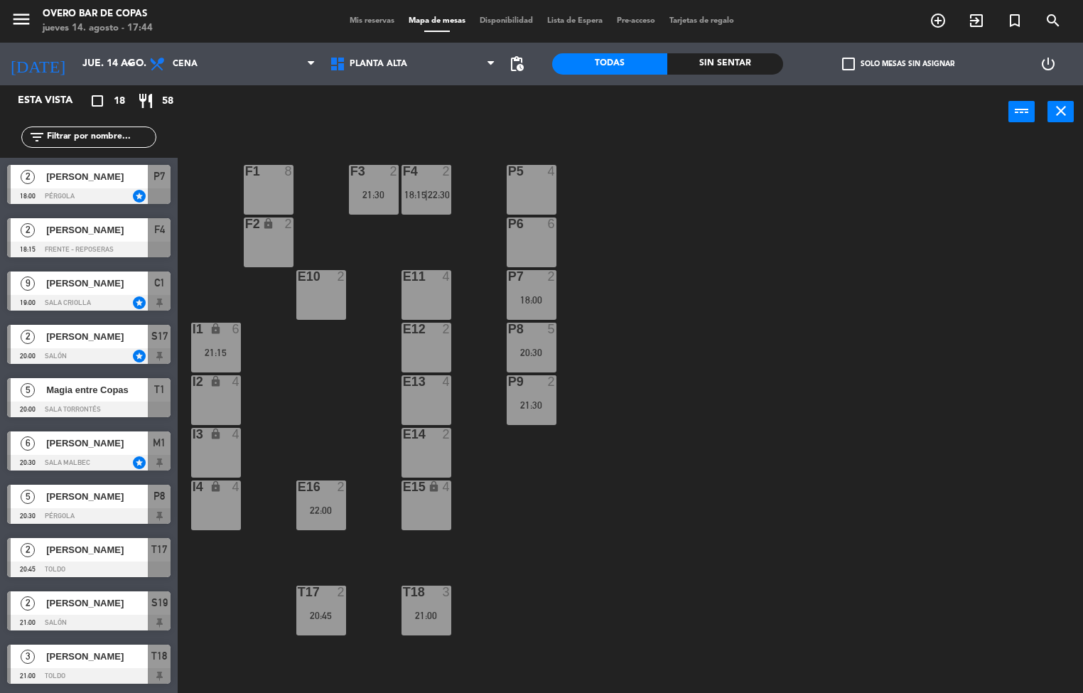
click at [531, 320] on div "P5 4 F1 8 F3 2 21:30 F4 2 18:15 | 22:30 P6 6 F2 lock 2 P7 2 18:00 E10 2 E11 4 P…" at bounding box center [635, 416] width 895 height 554
click at [532, 333] on div at bounding box center [531, 329] width 23 height 13
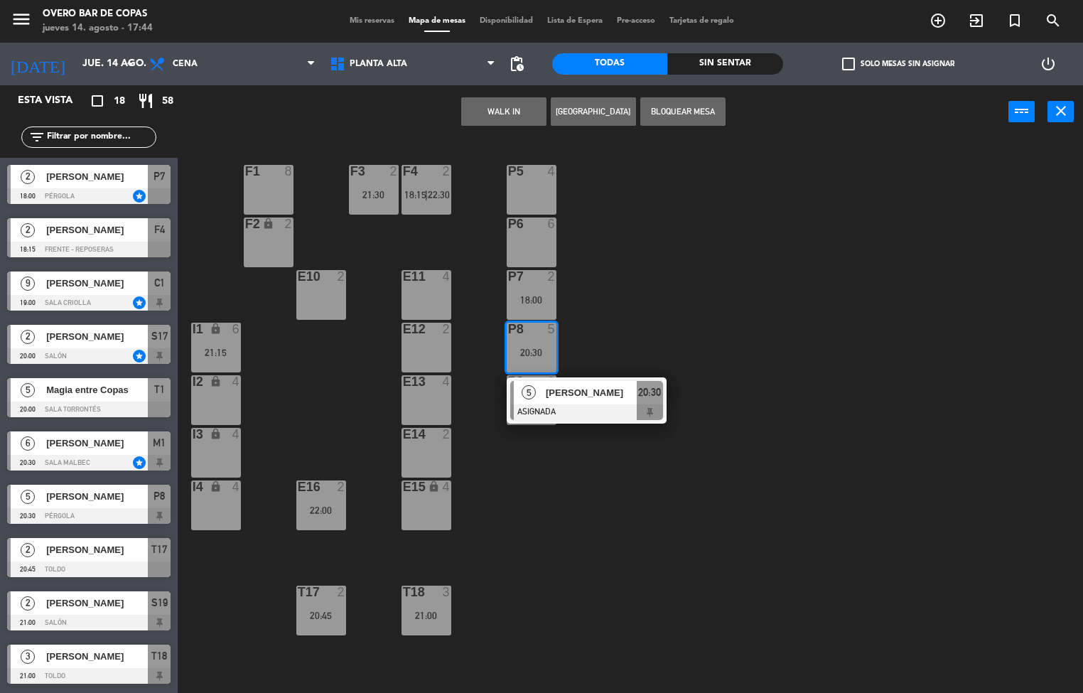
click at [606, 294] on div "P5 4 F1 8 F3 2 21:30 F4 2 18:15 | 22:30 P6 6 F2 lock 2 P7 2 18:00 E10 2 E11 4 P…" at bounding box center [635, 416] width 895 height 554
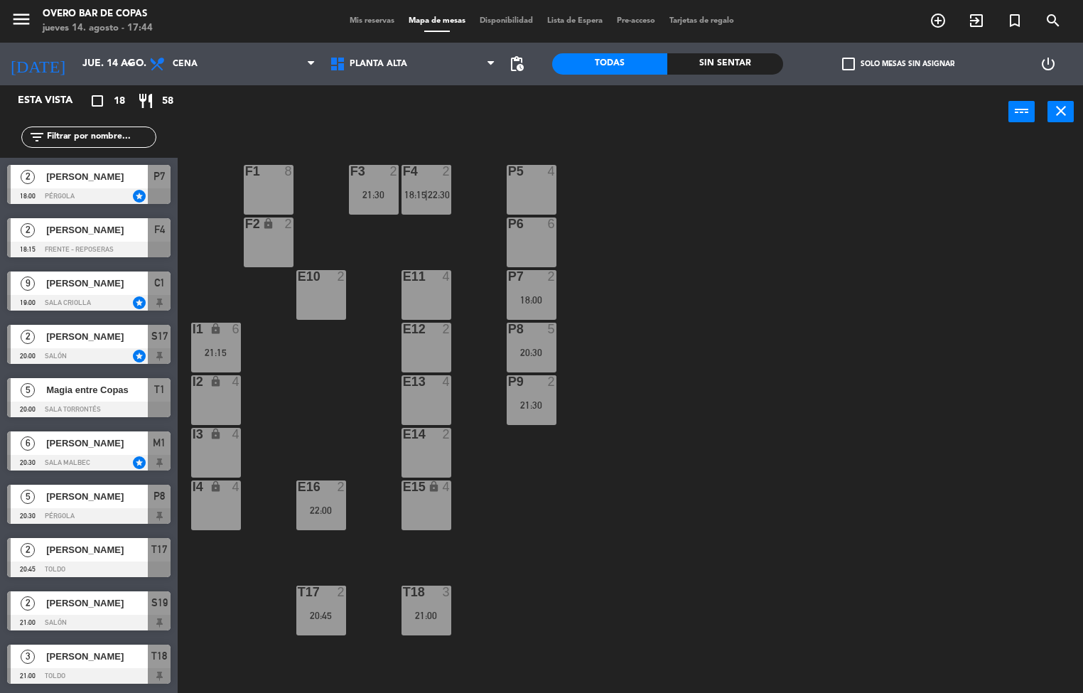
click at [550, 385] on div "2" at bounding box center [551, 381] width 9 height 13
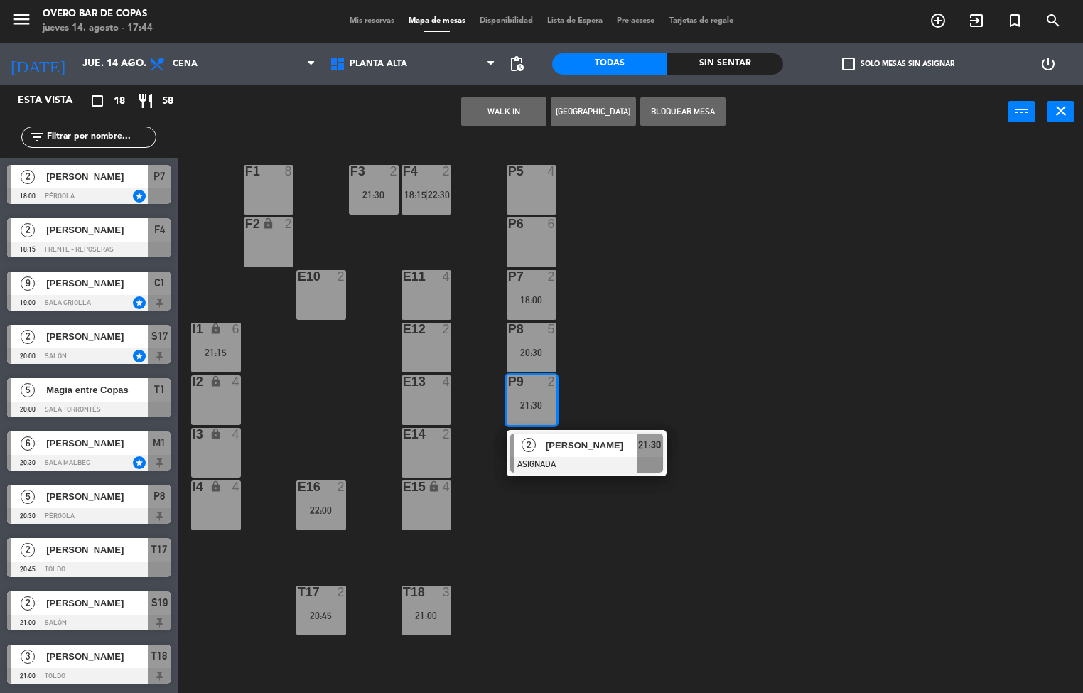
click at [644, 314] on div "P5 4 F1 8 F3 2 21:30 F4 2 18:15 | 22:30 P6 6 F2 lock 2 P7 2 18:00 E10 2 E11 4 P…" at bounding box center [635, 416] width 895 height 554
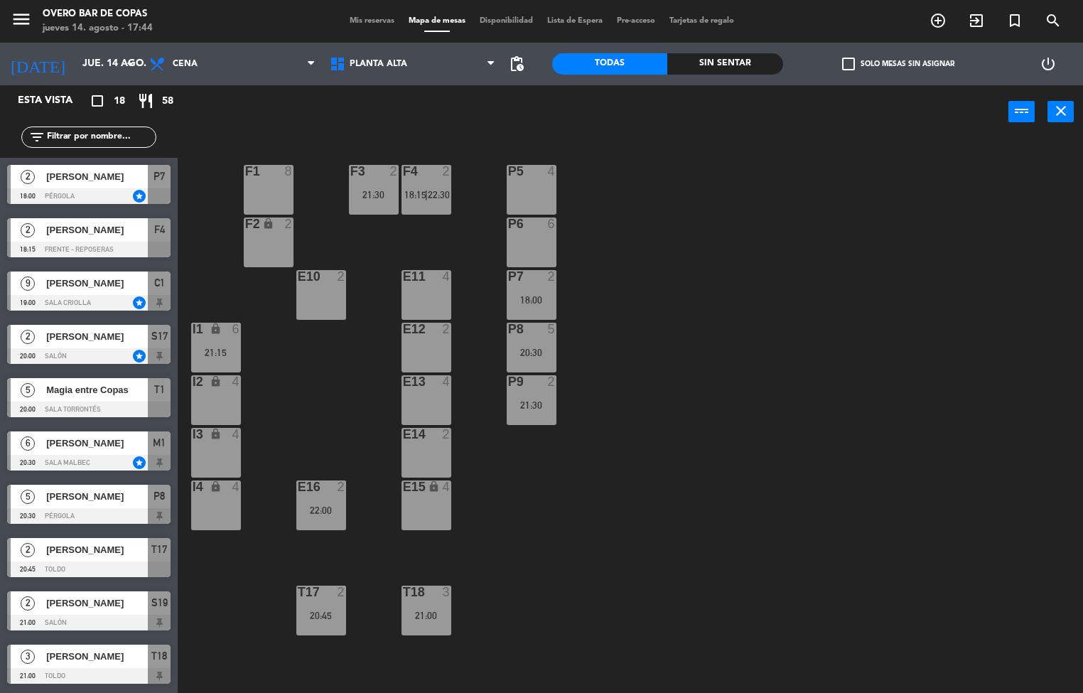
click at [193, 333] on div "I1" at bounding box center [193, 329] width 1 height 13
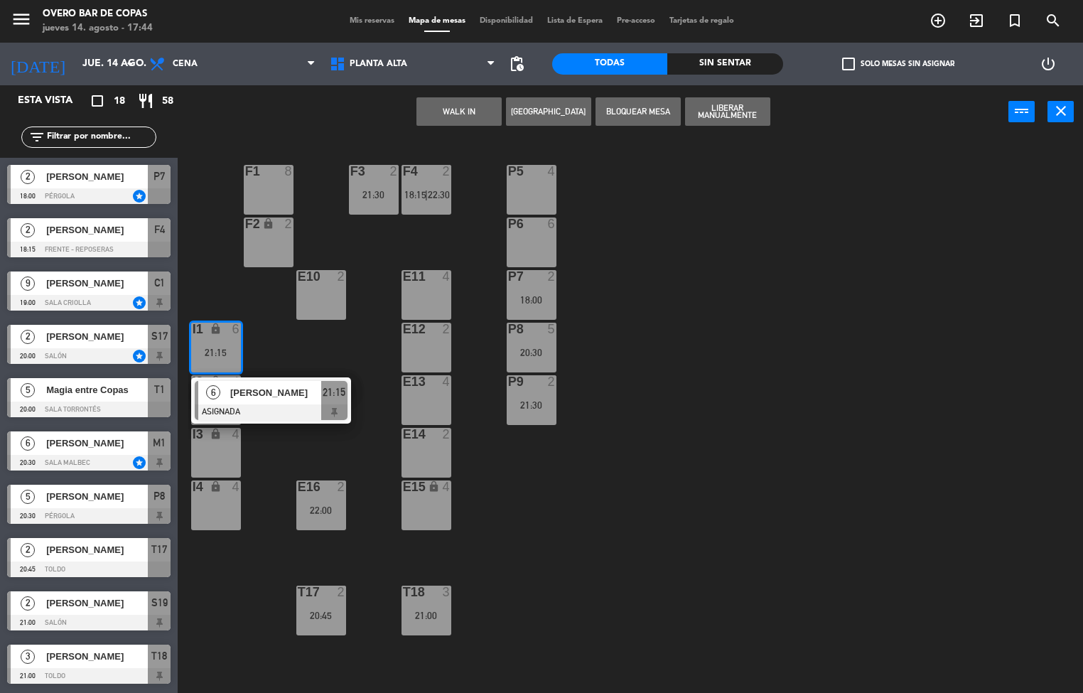
click at [640, 243] on div "P5 4 F1 8 F3 2 21:30 F4 2 18:15 | 22:30 P6 6 F2 lock 2 P7 2 18:00 E10 2 E11 4 P…" at bounding box center [635, 416] width 895 height 554
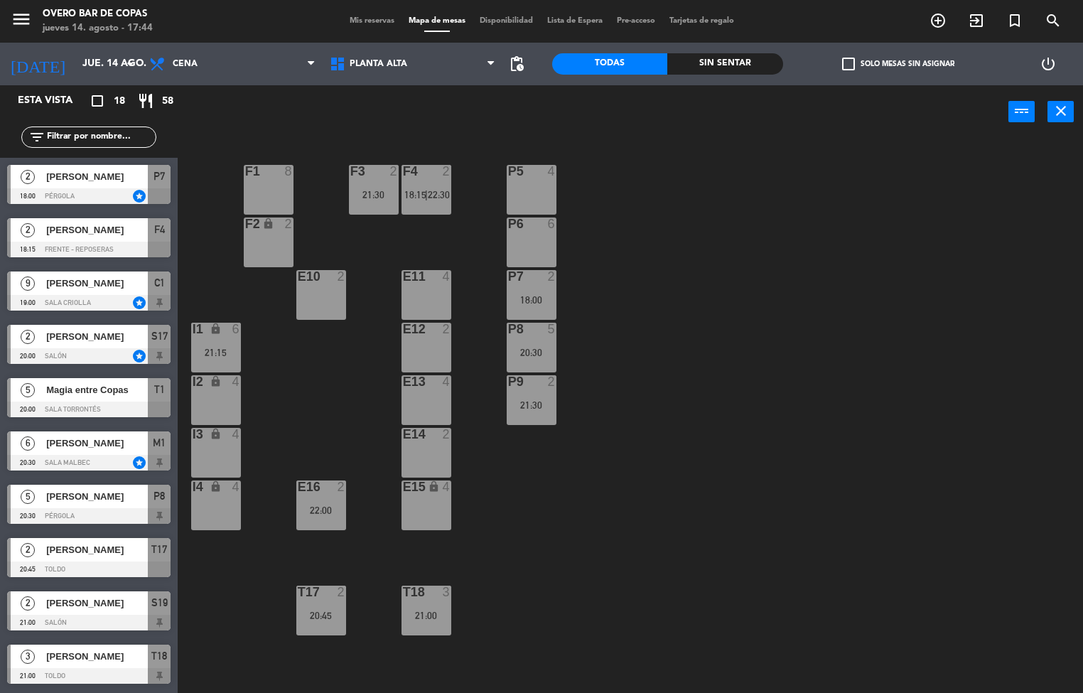
click at [448, 198] on span "22:30" at bounding box center [439, 194] width 22 height 11
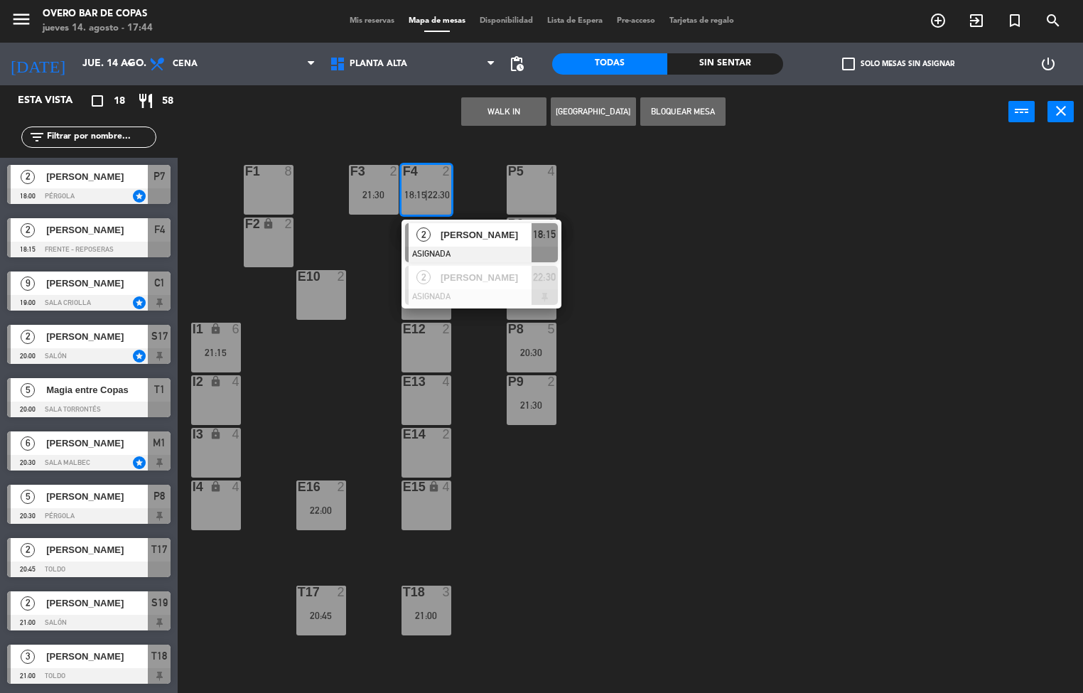
click at [670, 149] on div "P5 4 F1 8 F3 2 21:30 F4 2 18:15 | 22:30 2 [PERSON_NAME] ASIGNADA 18:15 2 [PERSO…" at bounding box center [635, 416] width 895 height 554
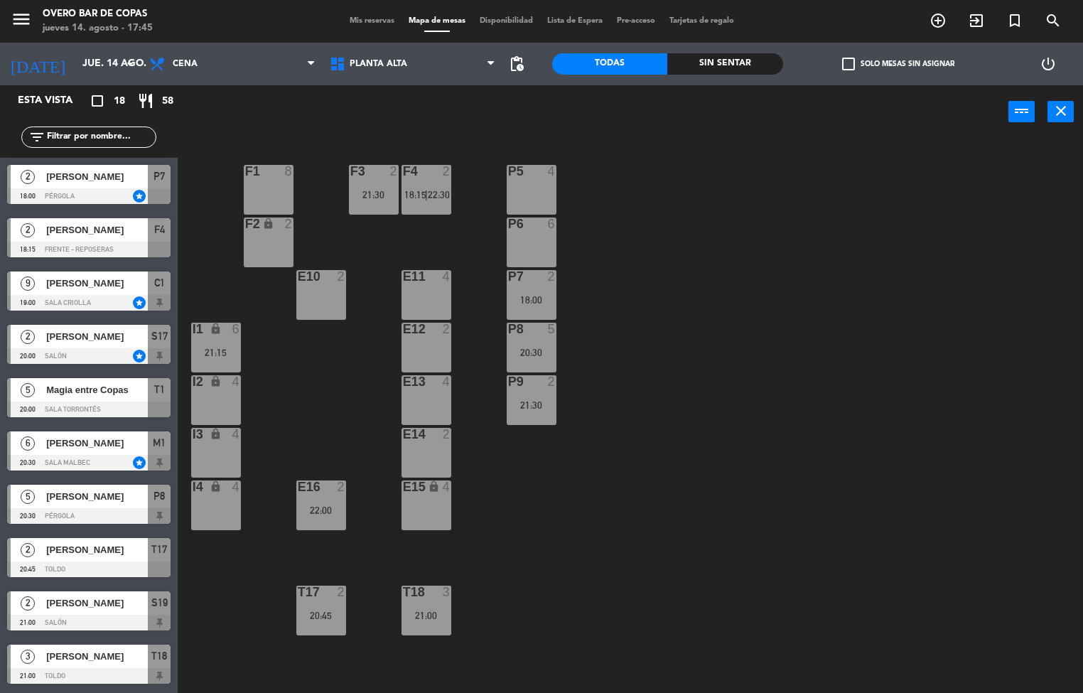
drag, startPoint x: 832, startPoint y: 213, endPoint x: 1082, endPoint y: 28, distance: 310.9
click at [730, 389] on div "P5 4 F1 8 F3 2 21:30 F4 2 18:15 | 22:30 P6 6 F2 lock 2 P7 2 18:00 E10 2 E11 4 P…" at bounding box center [635, 416] width 895 height 554
click at [382, 63] on span "Planta Alta" at bounding box center [379, 64] width 58 height 10
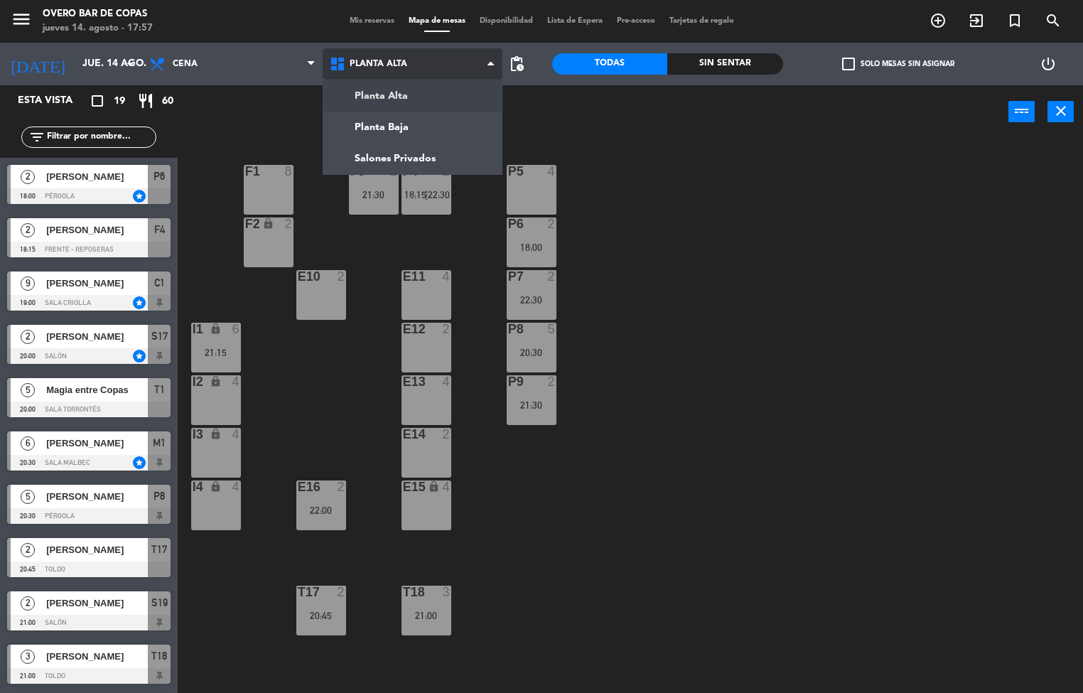
click at [408, 131] on ng-component "menu Overo Bar de Copas [DATE] 14. agosto - 17:57 Mis reservas Mapa de mesas Di…" at bounding box center [541, 347] width 1083 height 694
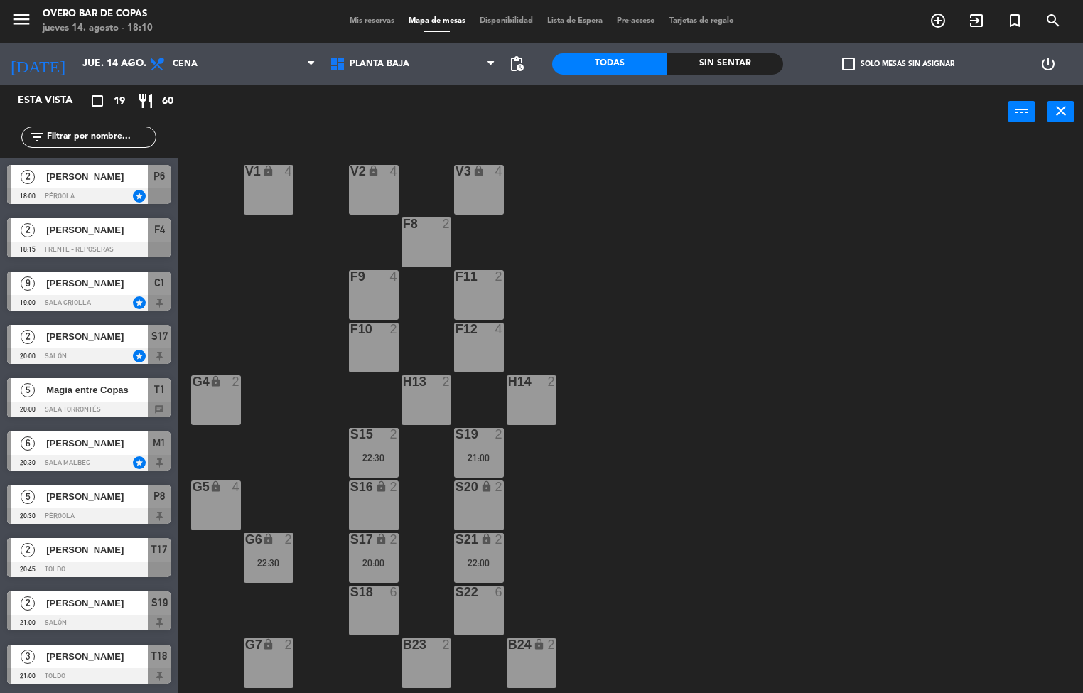
click at [587, 178] on div "V1 lock 4 V2 lock 4 V3 lock 4 F8 2 F9 4 F11 2 F10 2 F12 4 G4 lock 2 H13 2 H14 2…" at bounding box center [635, 416] width 895 height 554
click at [344, 63] on icon at bounding box center [339, 63] width 21 height 17
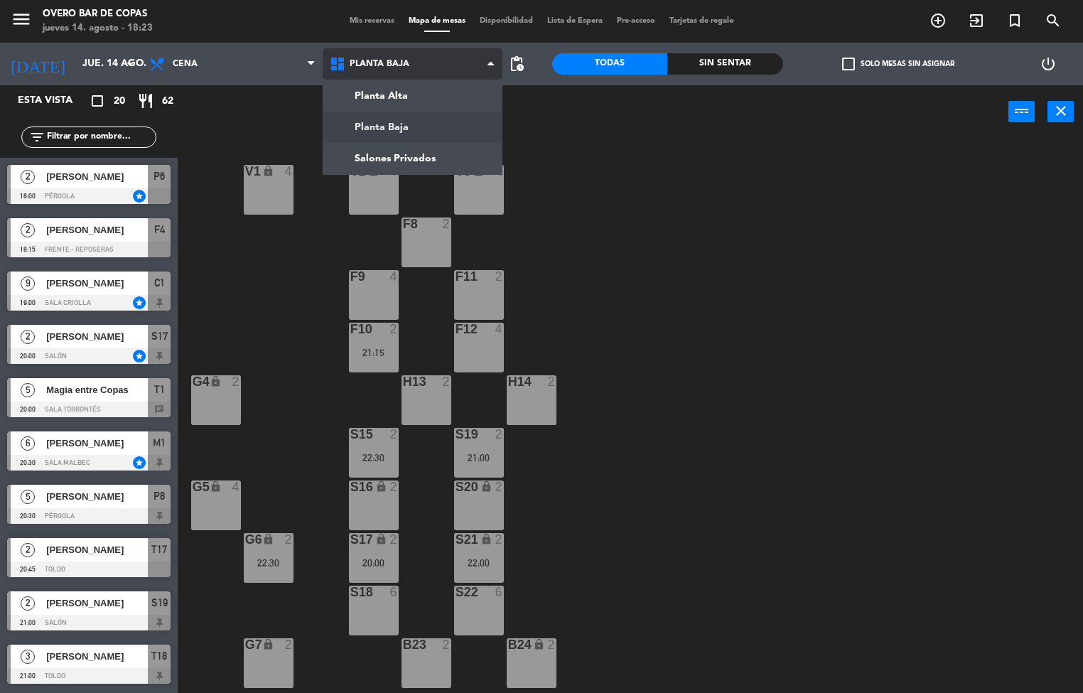
click at [409, 101] on ng-component "menu Overo Bar de Copas [DATE] 14. agosto - 18:23 Mis reservas Mapa de mesas Di…" at bounding box center [541, 347] width 1083 height 694
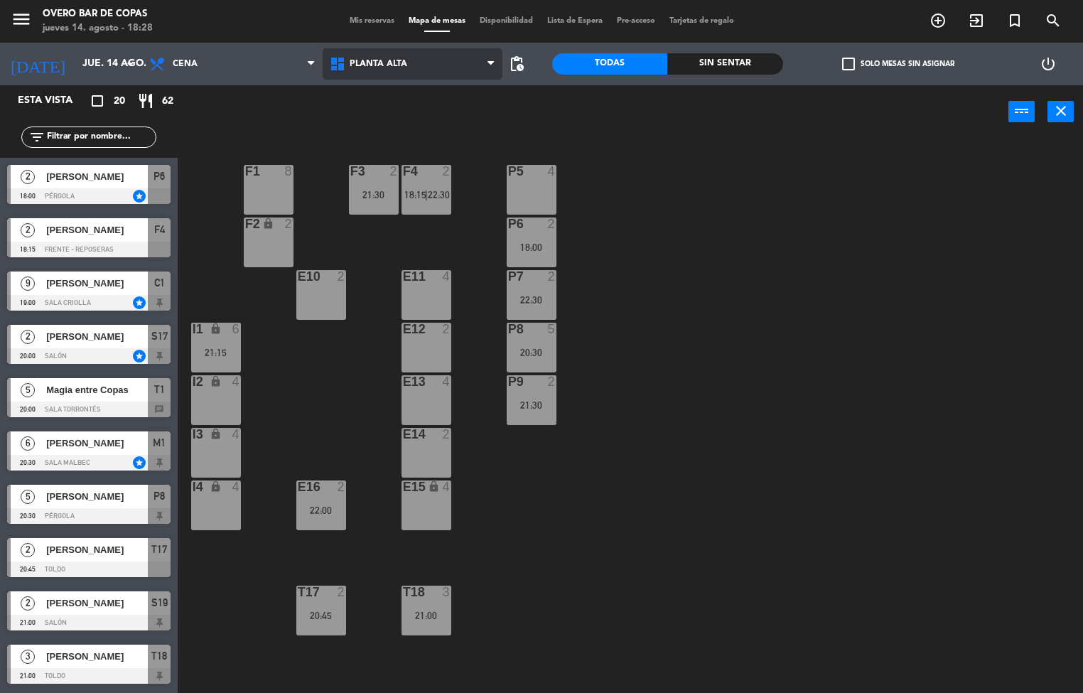
click at [399, 73] on span "Planta Alta" at bounding box center [413, 63] width 181 height 31
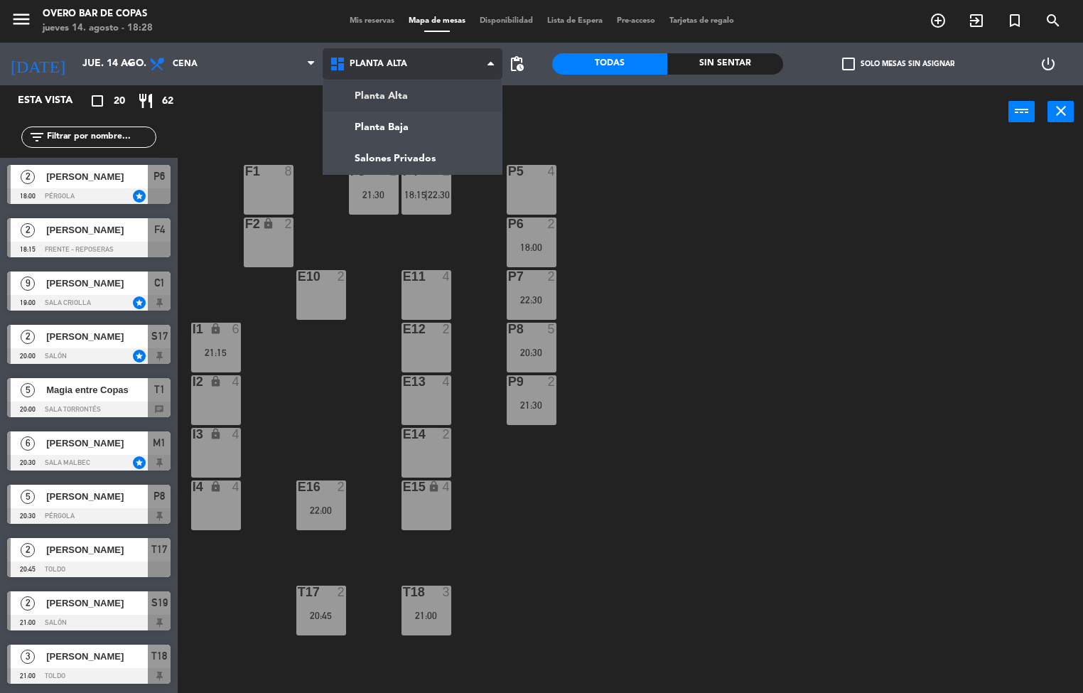
click at [391, 95] on ng-component "menu Overo Bar de Copas [DATE] 14. agosto - 18:28 Mis reservas Mapa de mesas Di…" at bounding box center [541, 347] width 1083 height 694
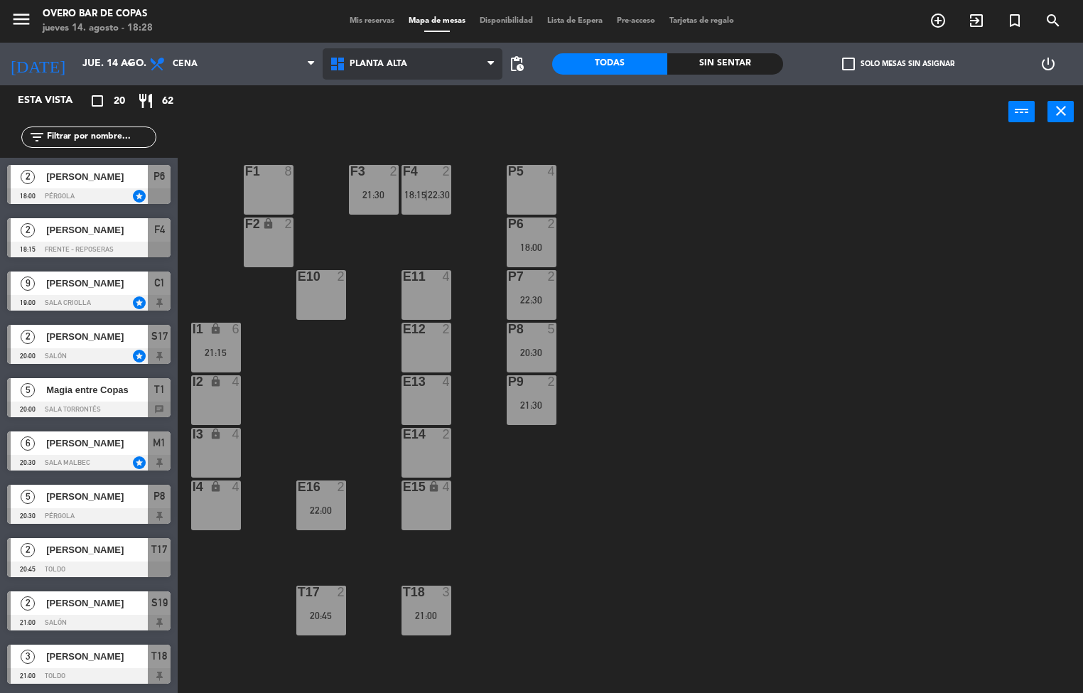
click at [399, 77] on span "Planta Alta" at bounding box center [413, 63] width 181 height 31
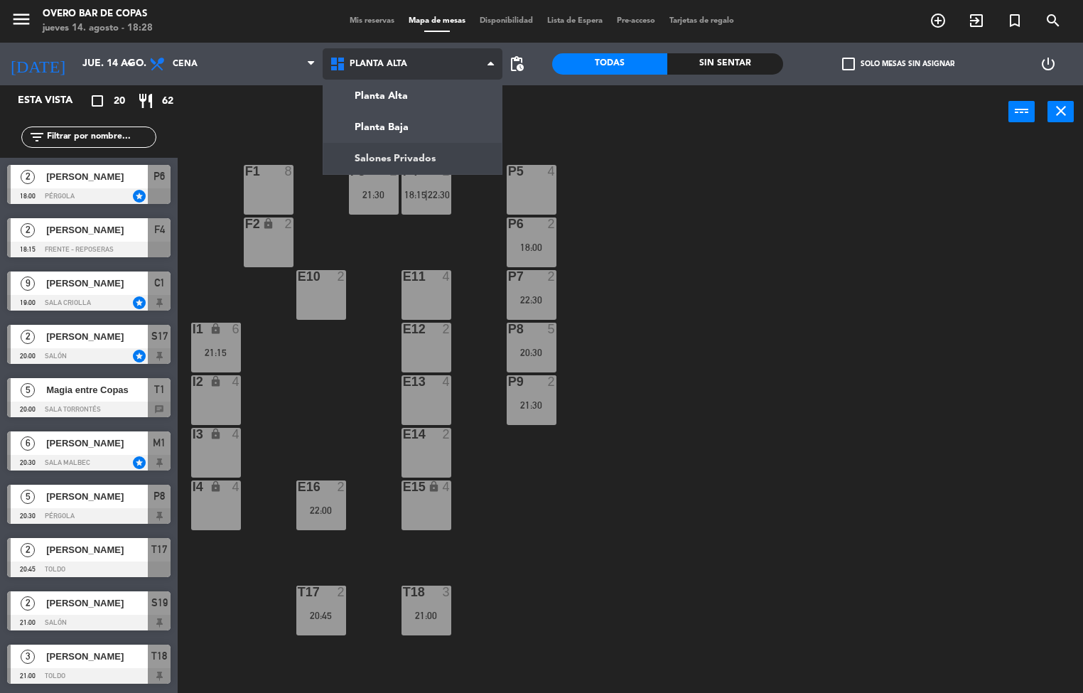
click at [427, 160] on ng-component "menu Overo Bar de Copas [DATE] 14. agosto - 18:28 Mis reservas Mapa de mesas Di…" at bounding box center [541, 347] width 1083 height 694
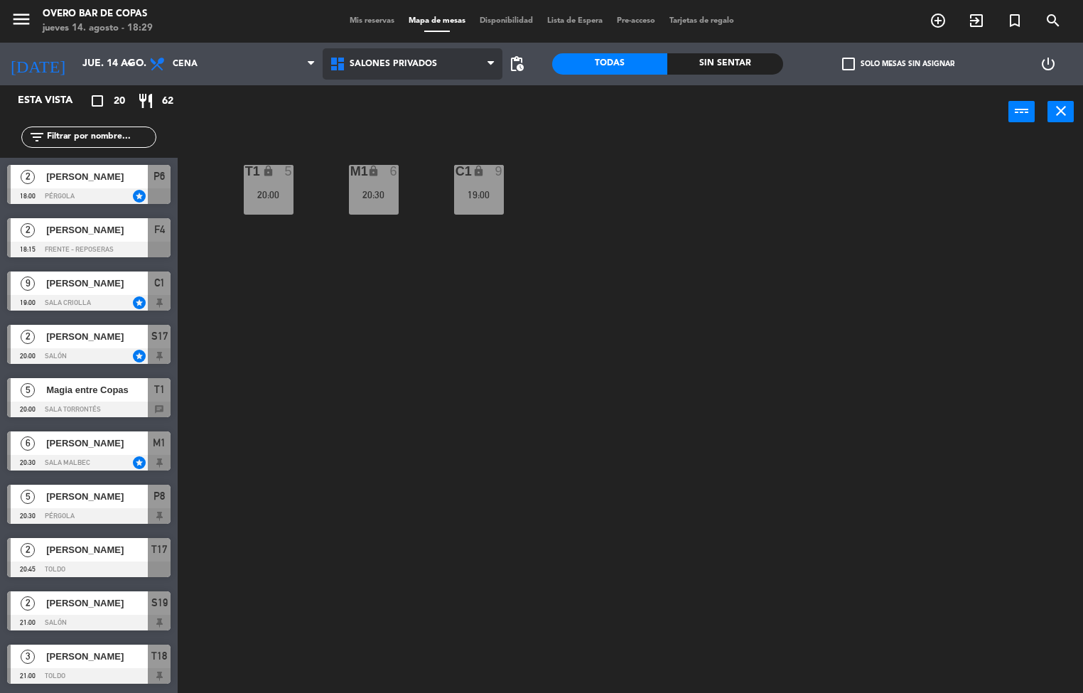
click at [422, 75] on span "Salones Privados" at bounding box center [413, 63] width 181 height 31
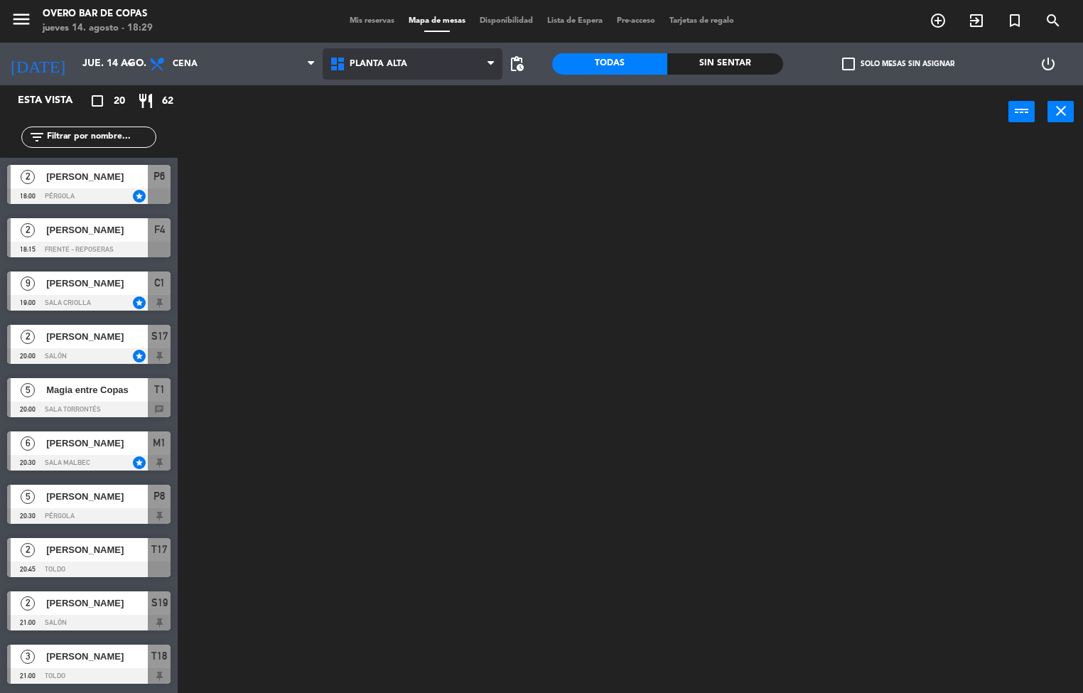
click at [416, 96] on ng-component "menu Overo Bar de Copas [DATE] 14. agosto - 18:29 Mis reservas Mapa de mesas Di…" at bounding box center [541, 347] width 1083 height 694
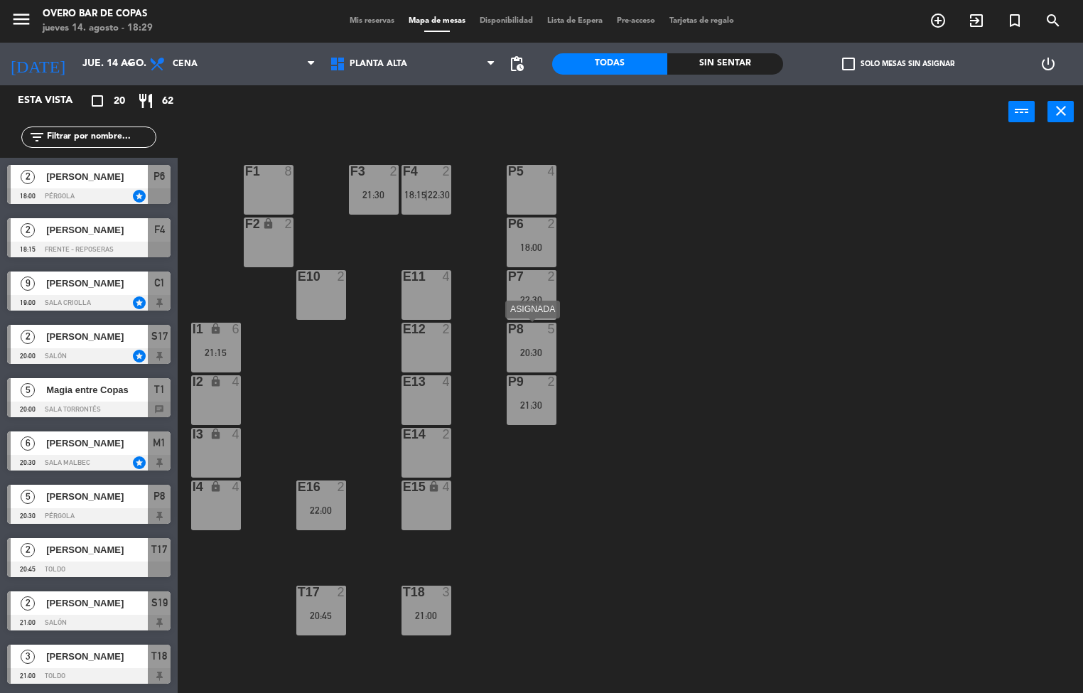
click at [523, 341] on div "P8 5 20:30" at bounding box center [532, 348] width 50 height 50
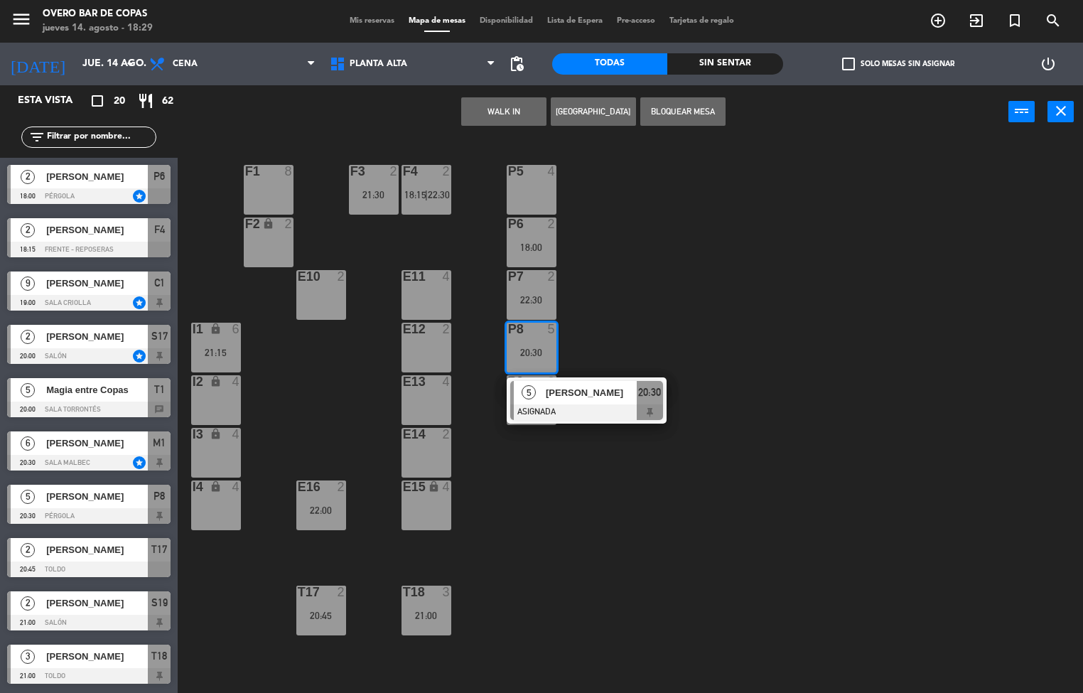
click at [207, 399] on div "I2 lock 4" at bounding box center [216, 400] width 50 height 50
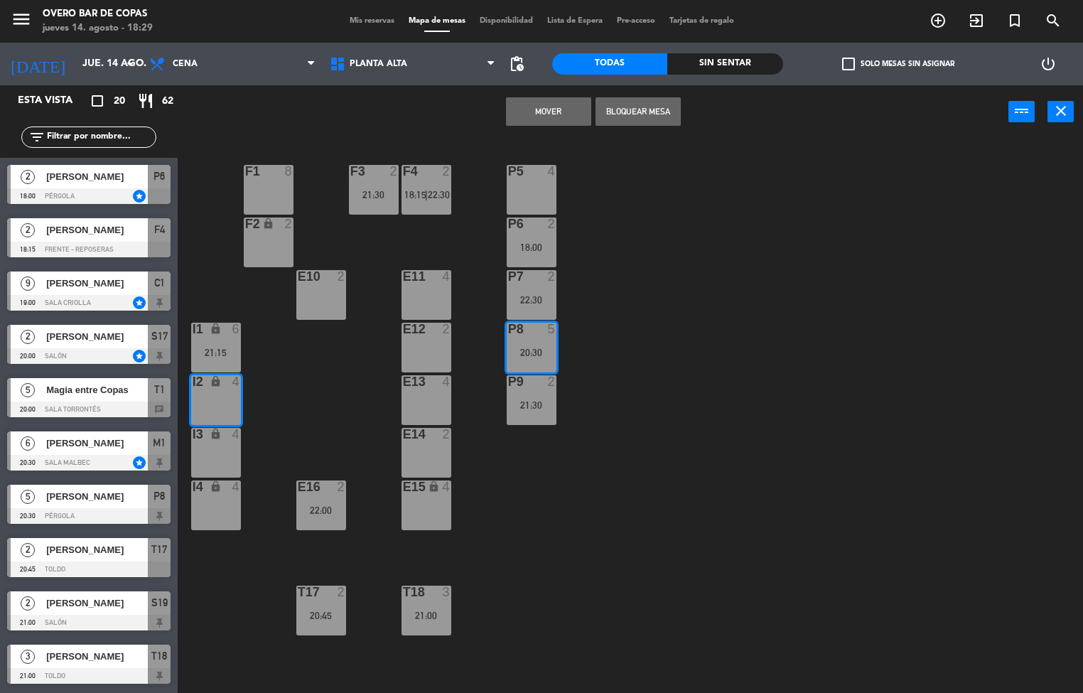
click at [525, 115] on button "Mover" at bounding box center [548, 111] width 85 height 28
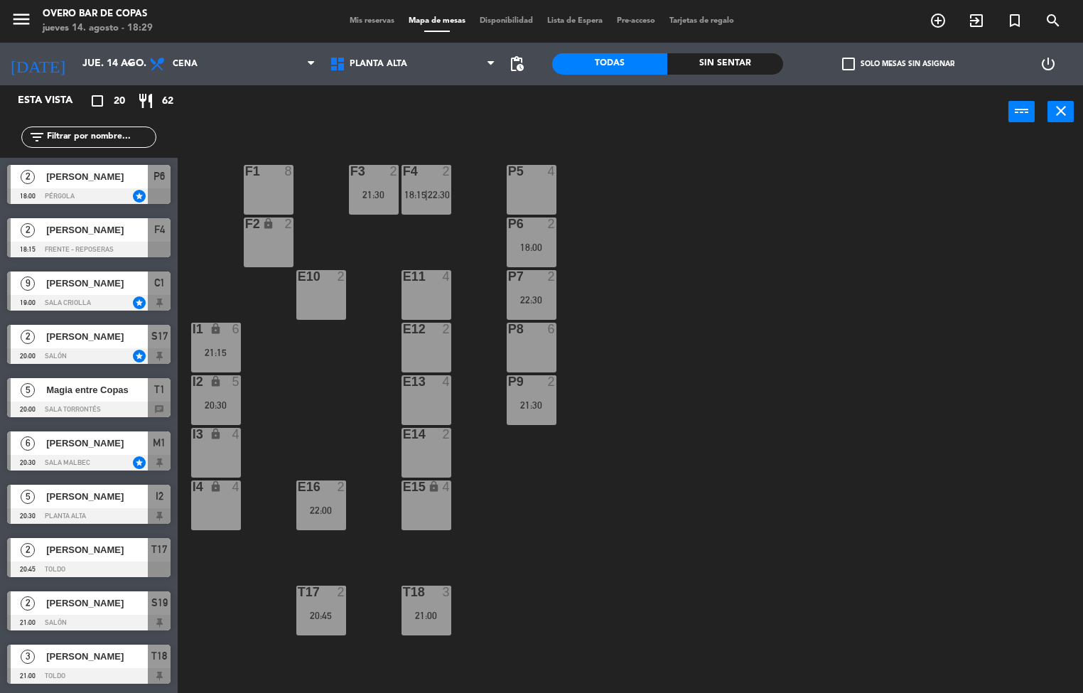
click at [534, 397] on div "P9 2 21:30" at bounding box center [532, 400] width 50 height 50
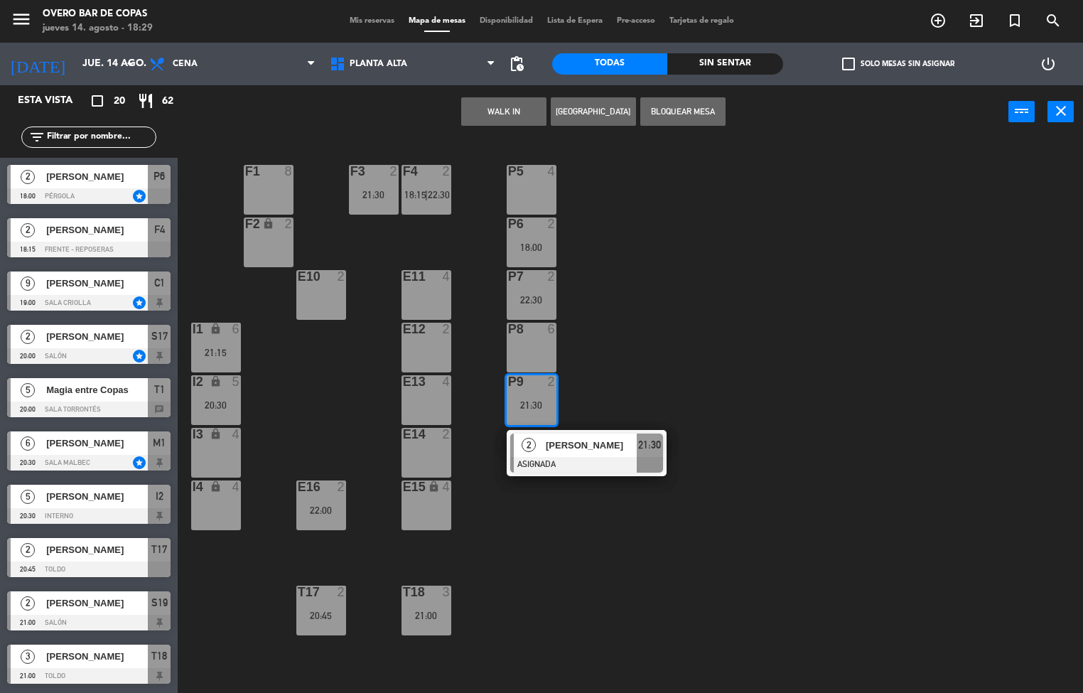
click at [533, 342] on div "P8 6" at bounding box center [532, 348] width 50 height 50
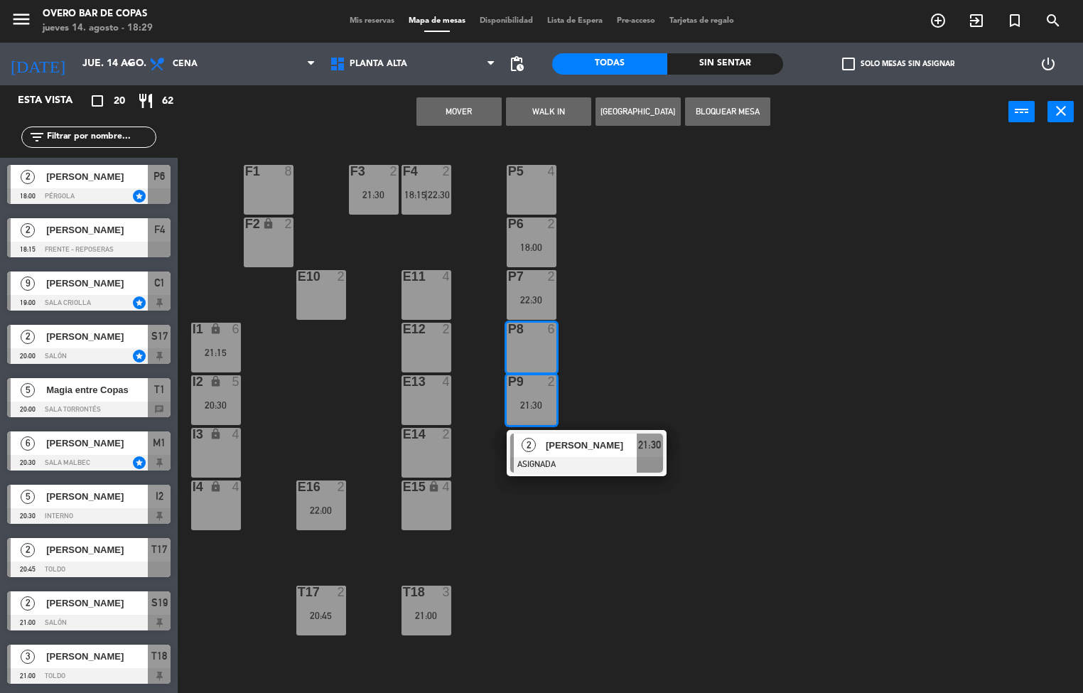
click at [461, 109] on button "Mover" at bounding box center [458, 111] width 85 height 28
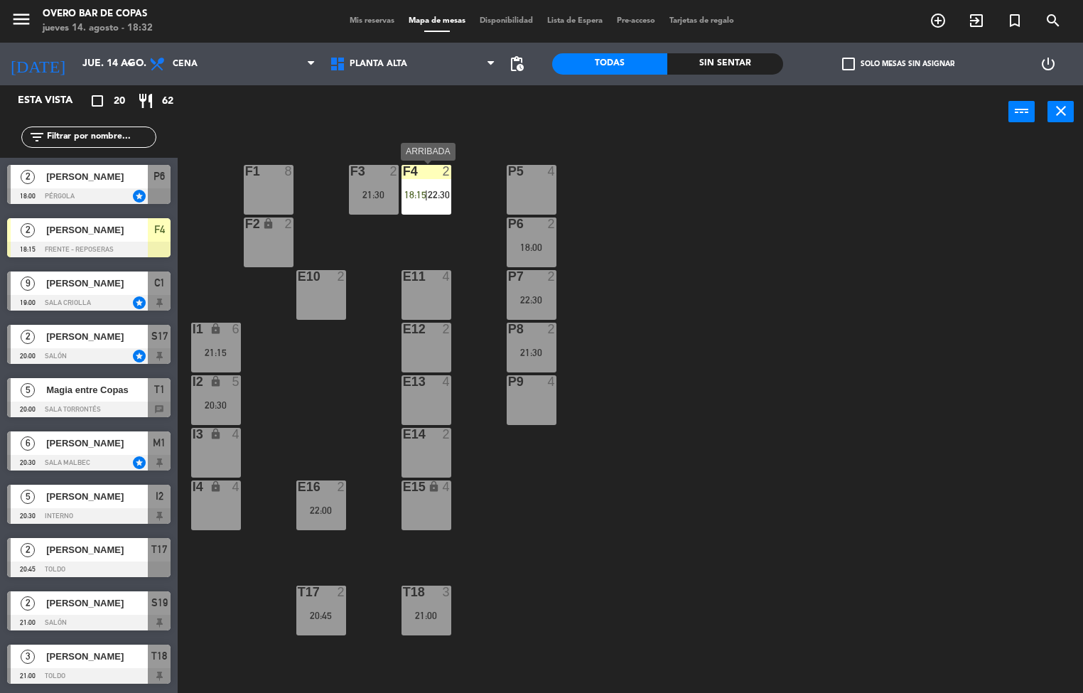
click at [404, 177] on div "F4" at bounding box center [403, 171] width 1 height 13
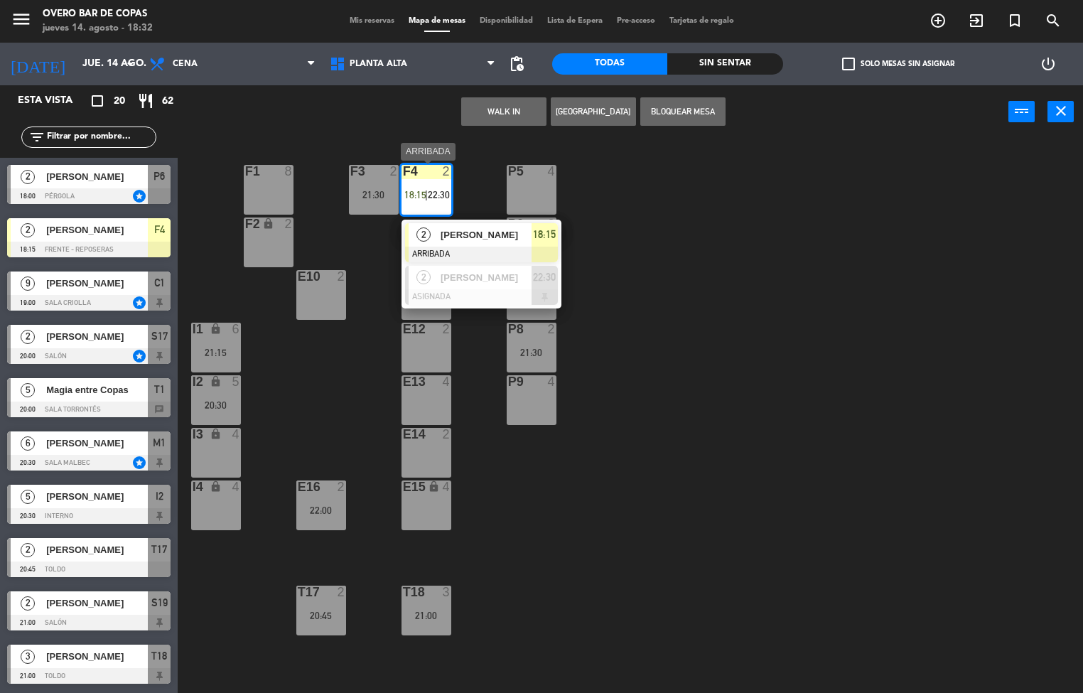
click at [459, 240] on span "[PERSON_NAME]" at bounding box center [486, 234] width 91 height 15
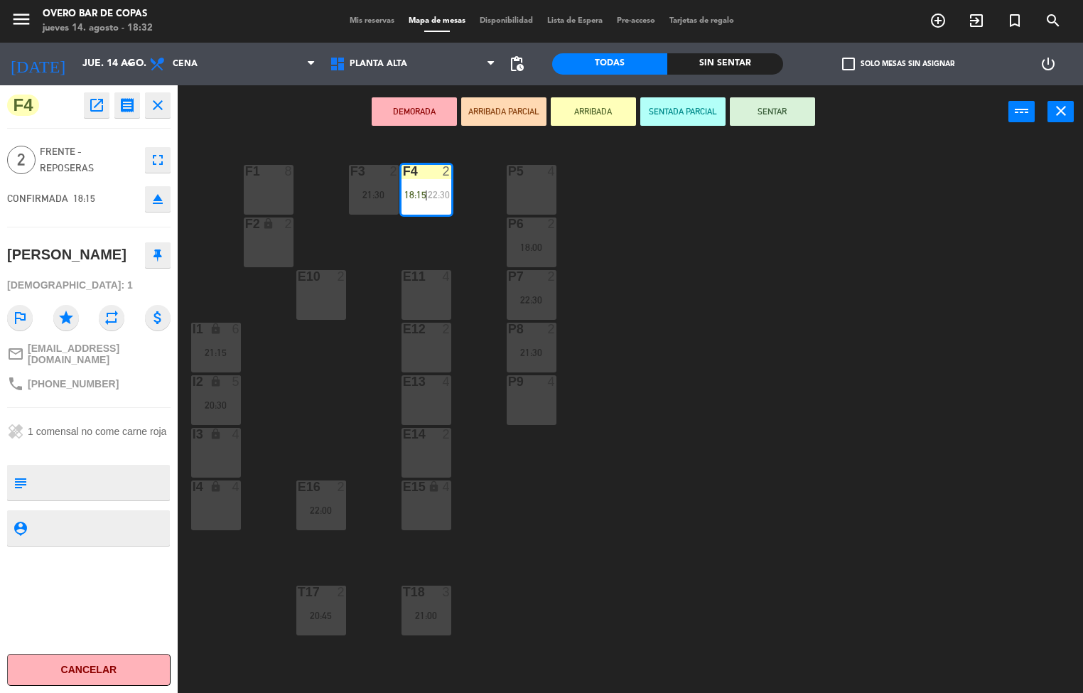
click at [758, 113] on button "SENTAR" at bounding box center [772, 111] width 85 height 28
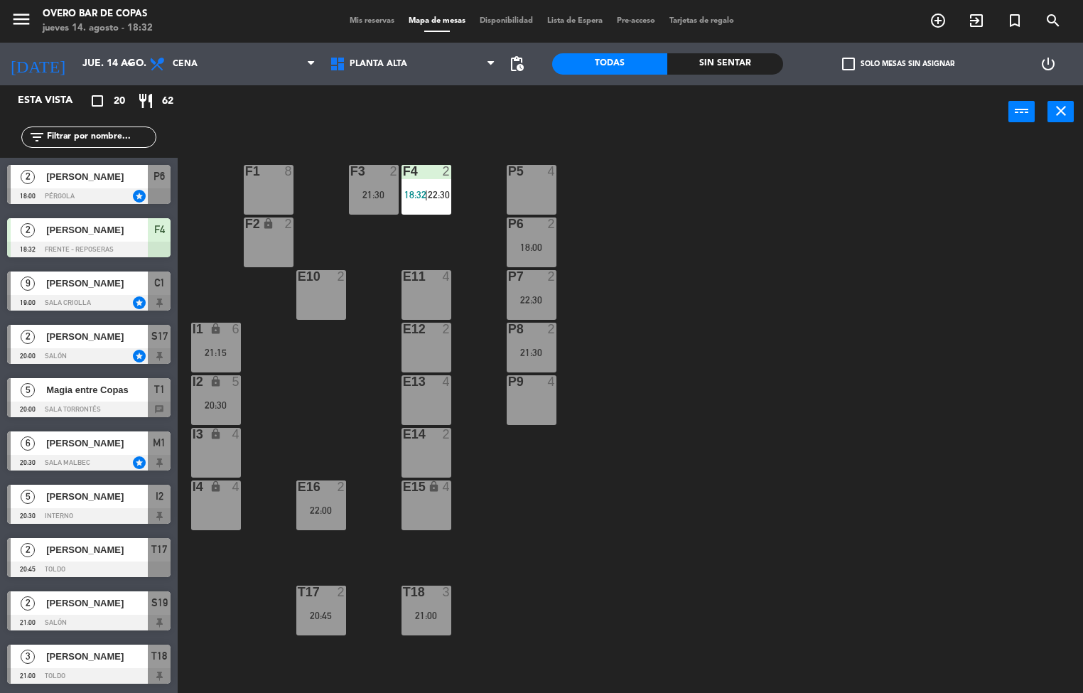
click at [728, 194] on div "P5 4 F1 8 F3 2 21:30 F4 2 18:32 | 22:30 P6 2 18:00 F2 lock 2 P7 2 22:30 E10 2 E…" at bounding box center [635, 416] width 895 height 554
